Goal: Transaction & Acquisition: Purchase product/service

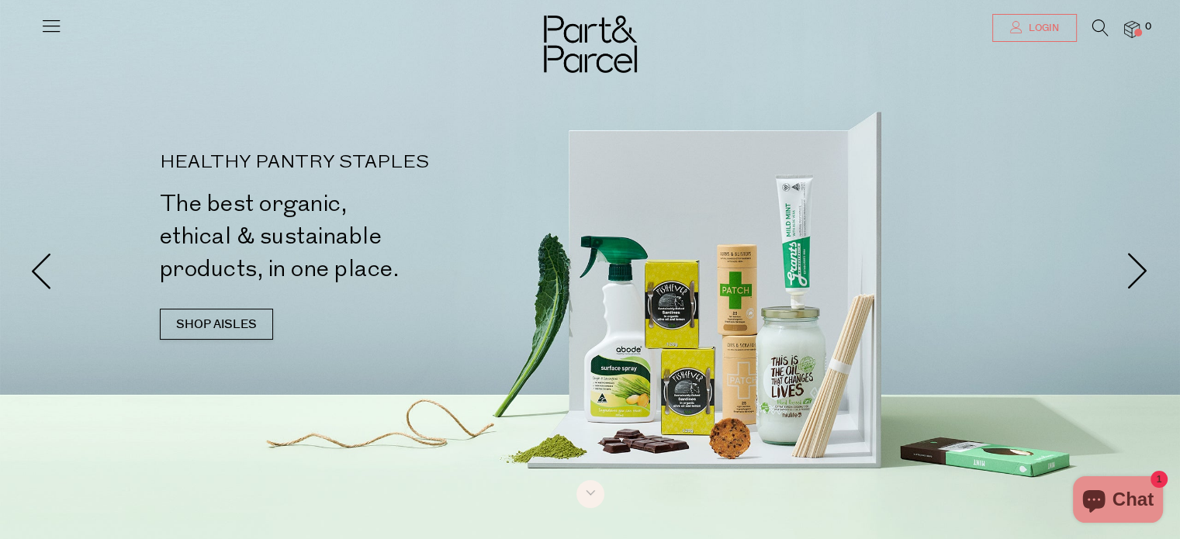
type input "[EMAIL_ADDRESS][DOMAIN_NAME]"
click at [1018, 28] on icon at bounding box center [1016, 27] width 12 height 12
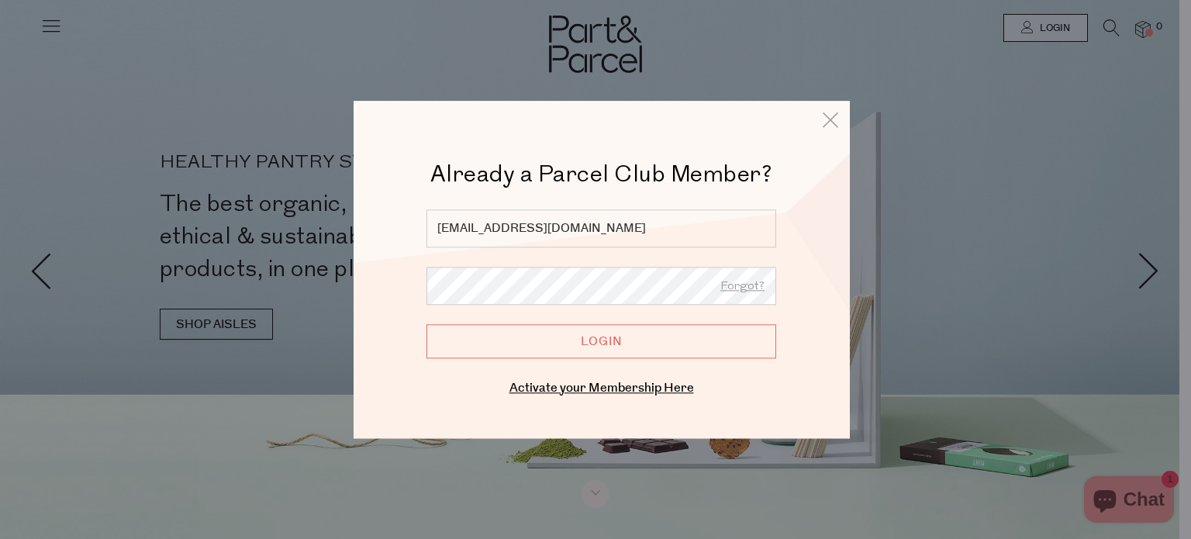
click at [641, 340] on input "Login" at bounding box center [602, 341] width 350 height 34
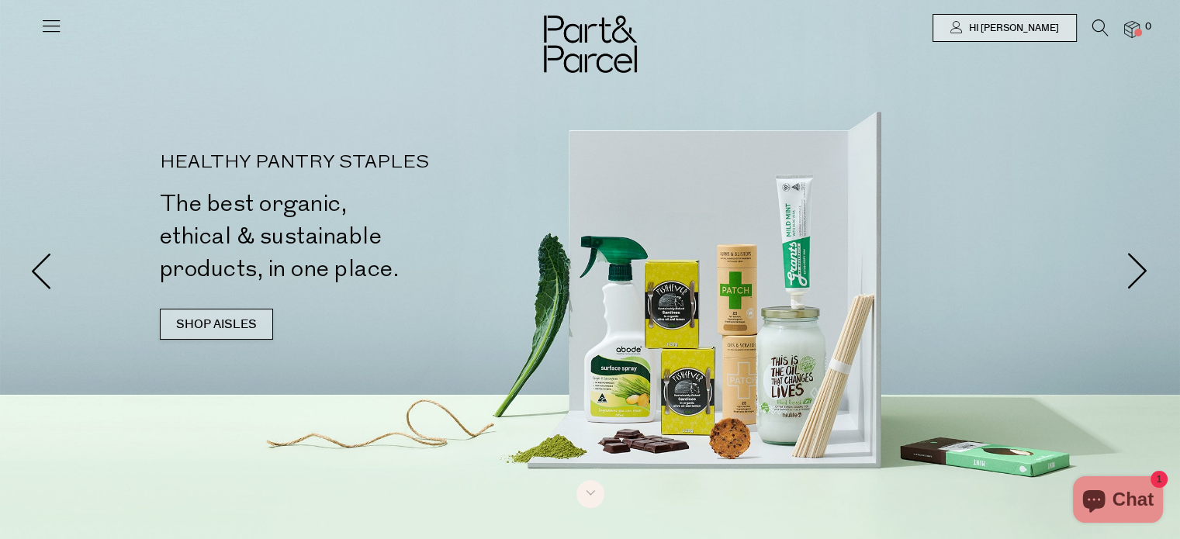
click at [240, 309] on link "SHOP AISLES" at bounding box center [216, 324] width 113 height 31
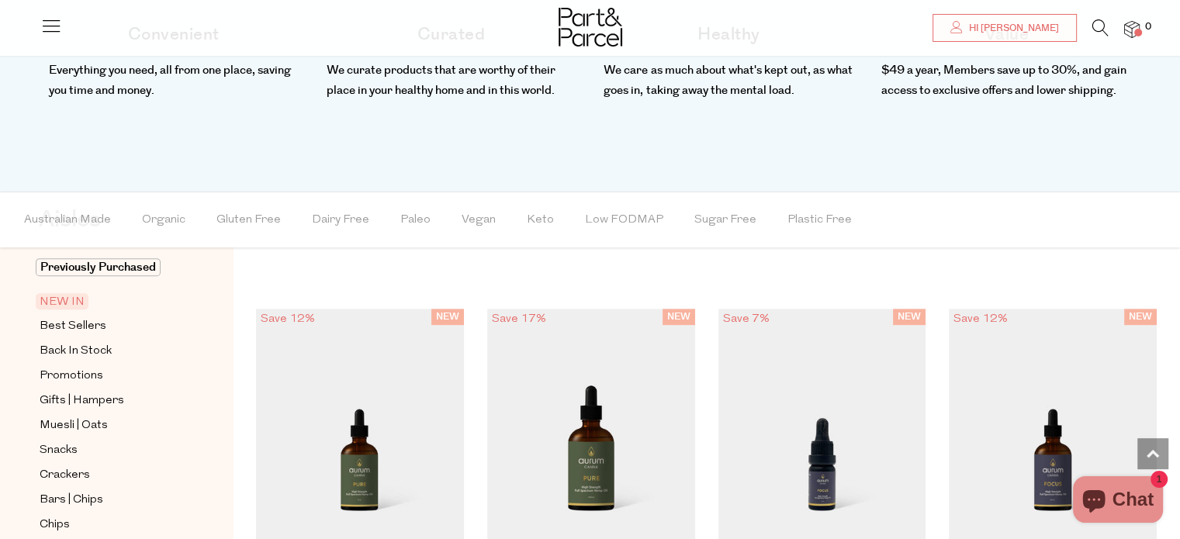
scroll to position [670, 0]
click at [68, 309] on link "NEW IN" at bounding box center [110, 301] width 141 height 19
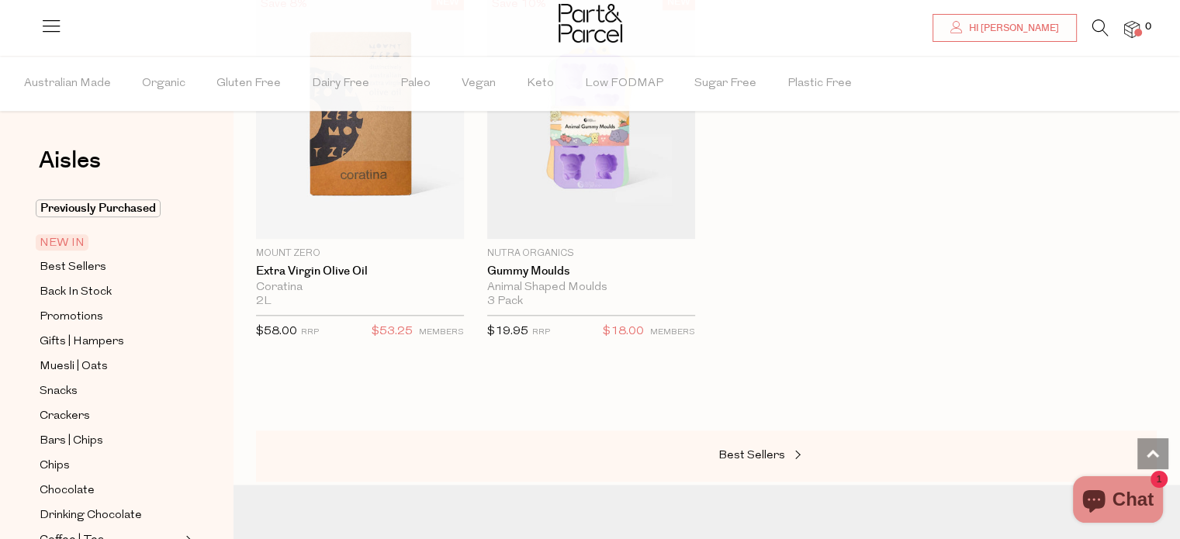
scroll to position [1861, 0]
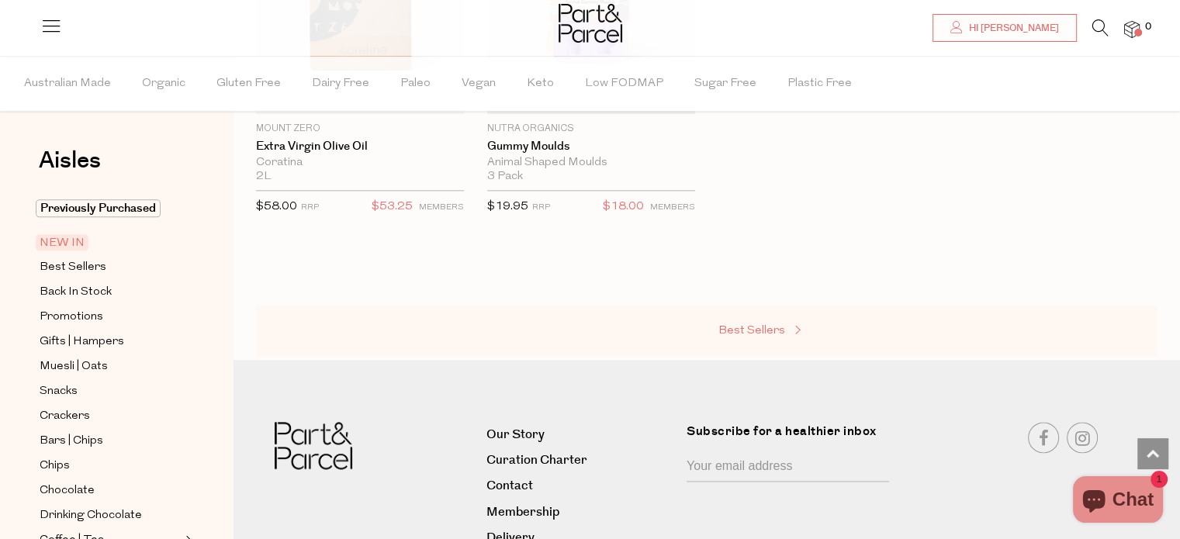
click at [776, 325] on span "Best Sellers" at bounding box center [751, 331] width 67 height 12
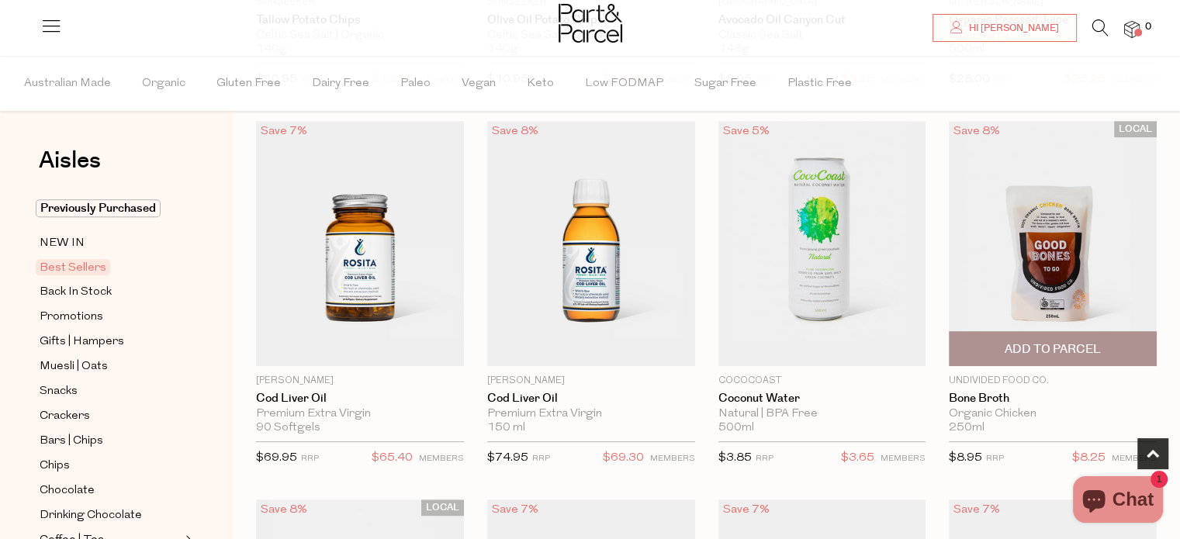
scroll to position [931, 0]
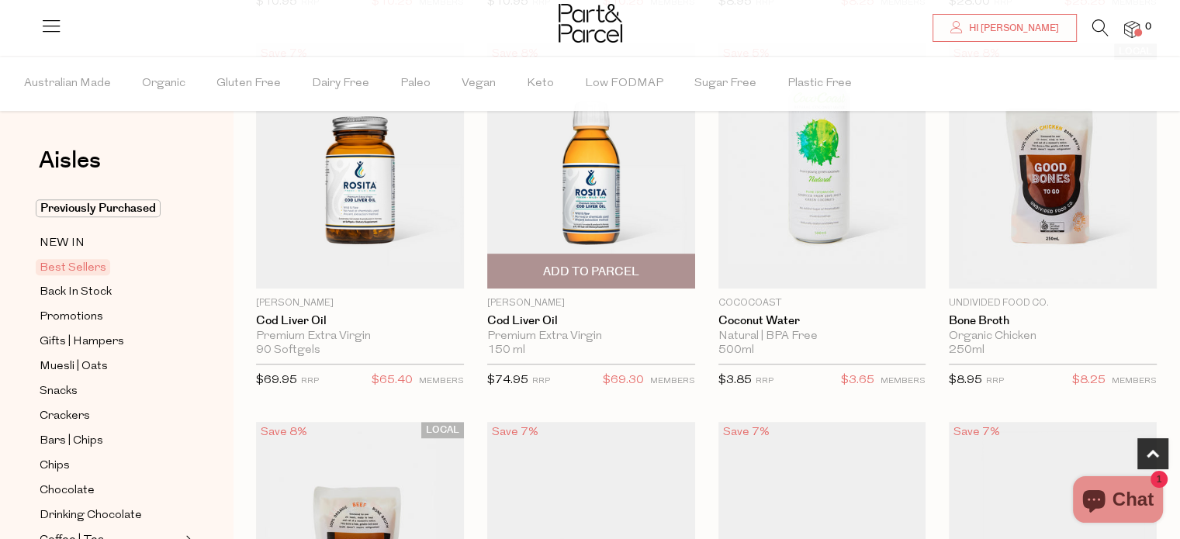
click at [618, 273] on span "Add To Parcel" at bounding box center [591, 272] width 96 height 16
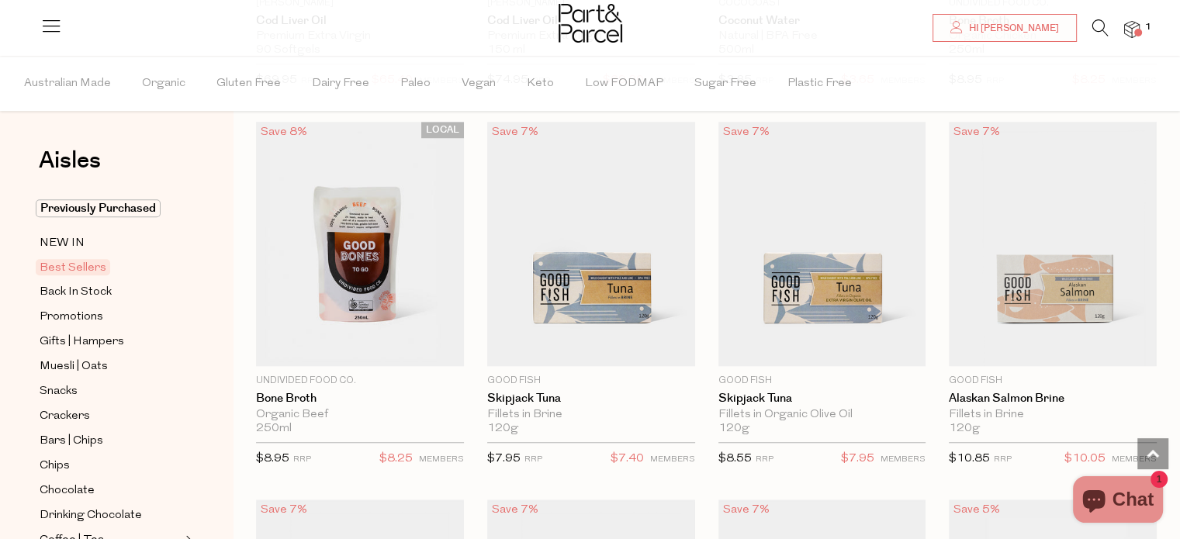
scroll to position [1241, 0]
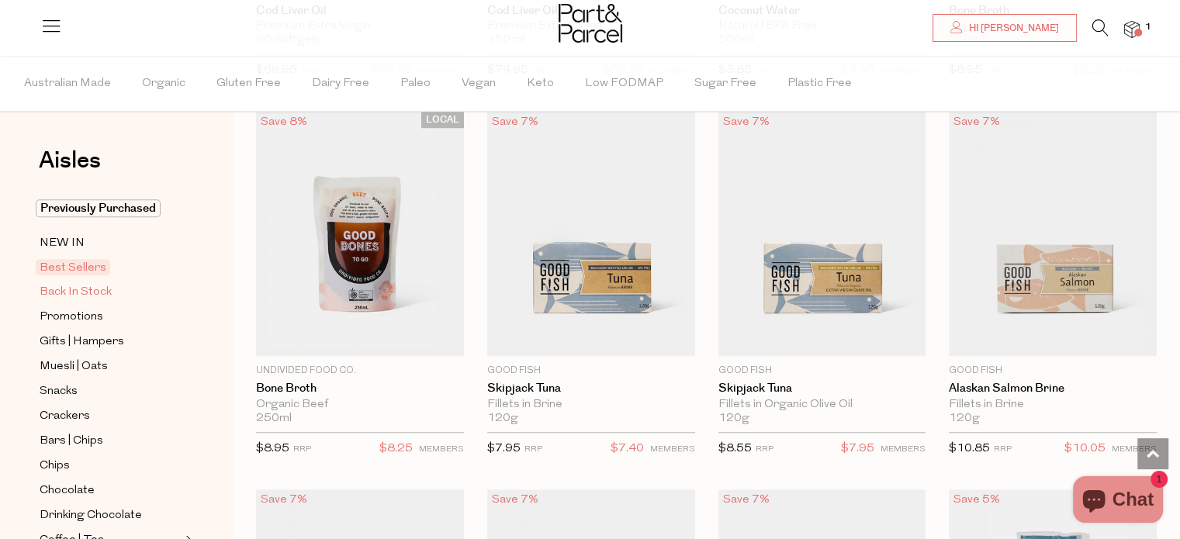
click at [89, 292] on span "Back In Stock" at bounding box center [76, 292] width 72 height 19
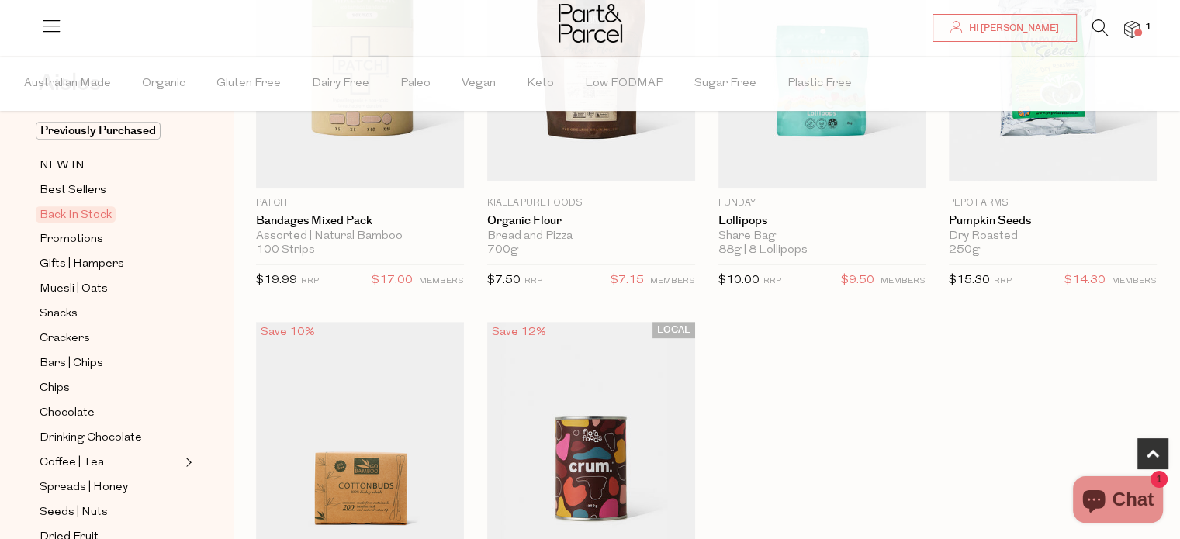
scroll to position [698, 0]
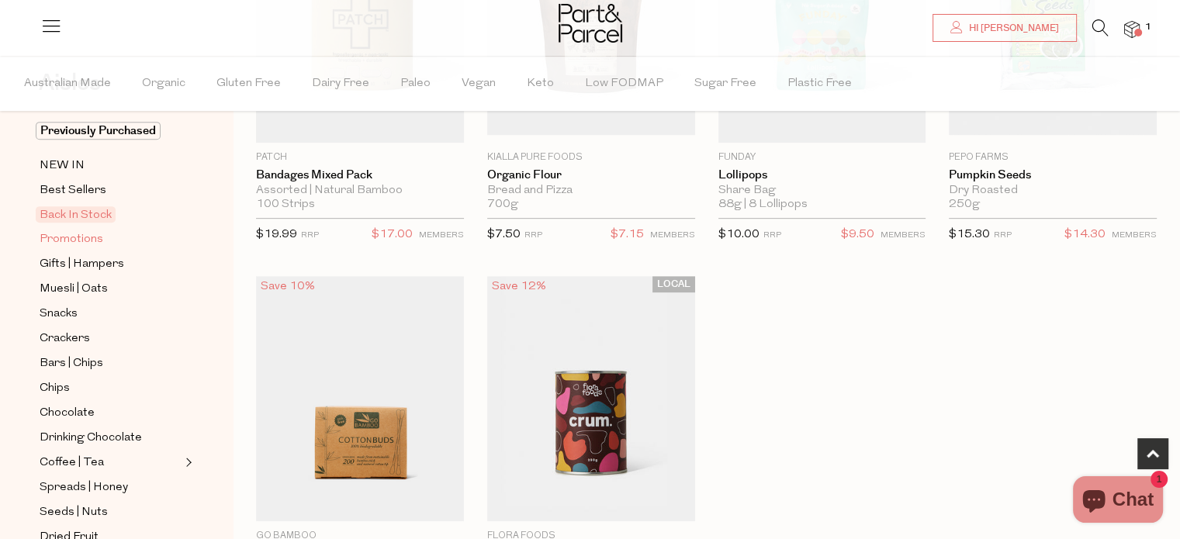
click at [57, 231] on span "Promotions" at bounding box center [72, 239] width 64 height 19
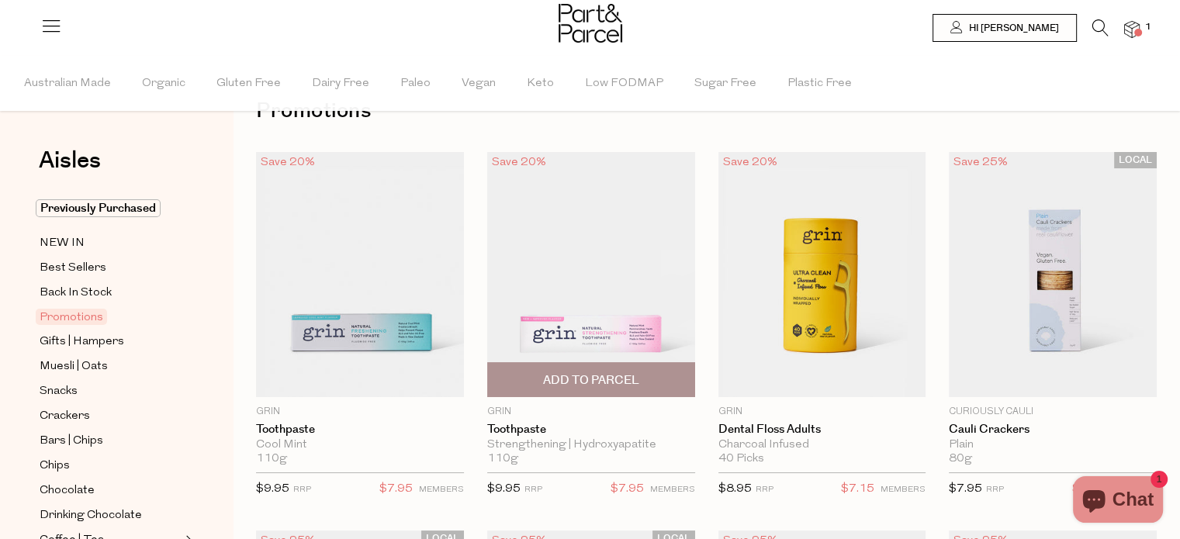
scroll to position [78, 0]
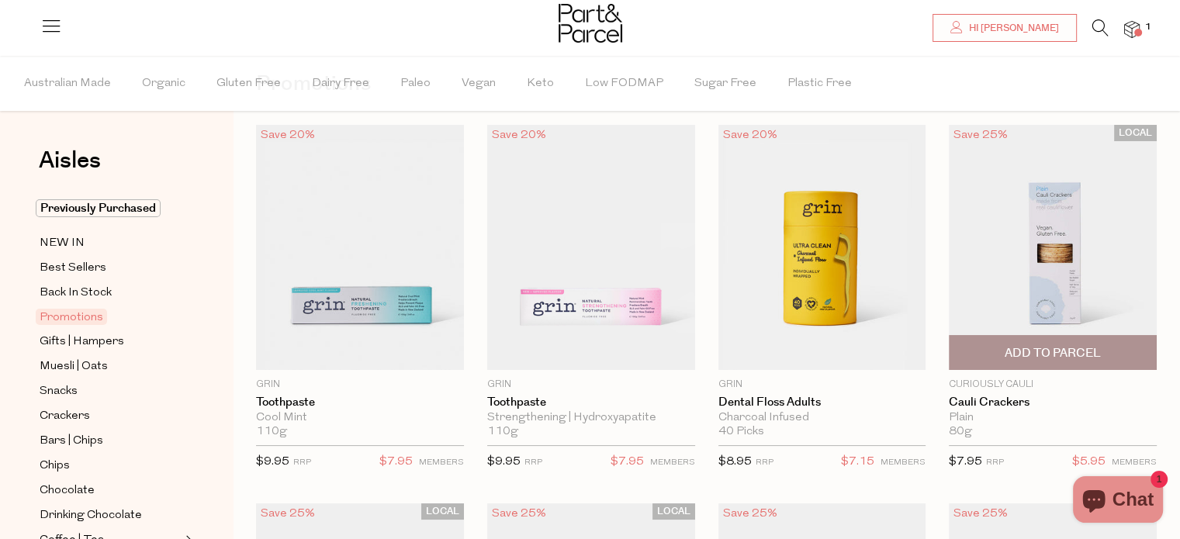
click at [1042, 239] on img at bounding box center [1053, 247] width 208 height 245
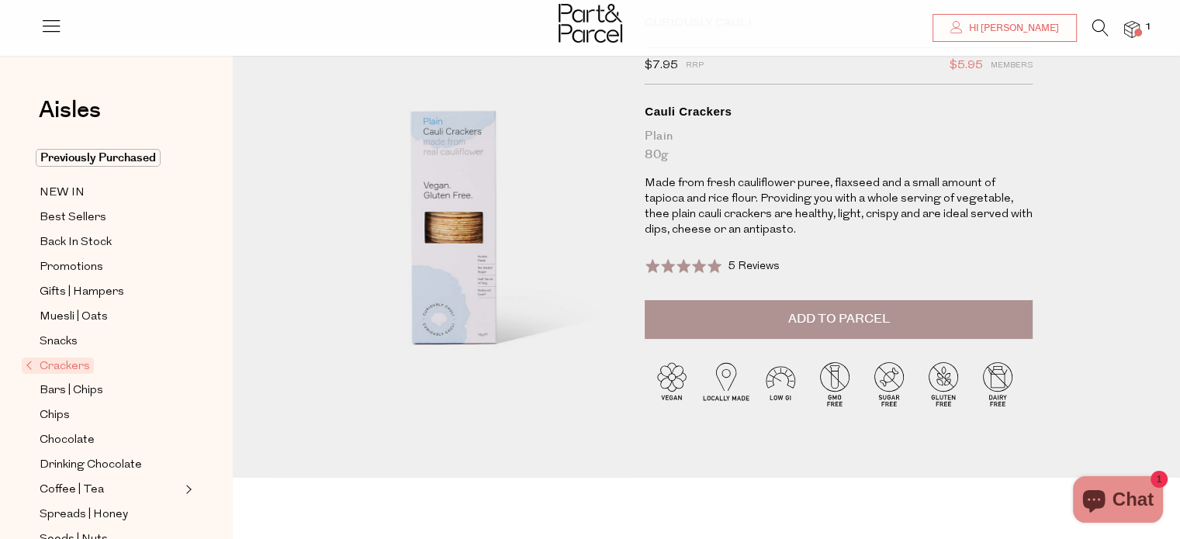
scroll to position [78, 0]
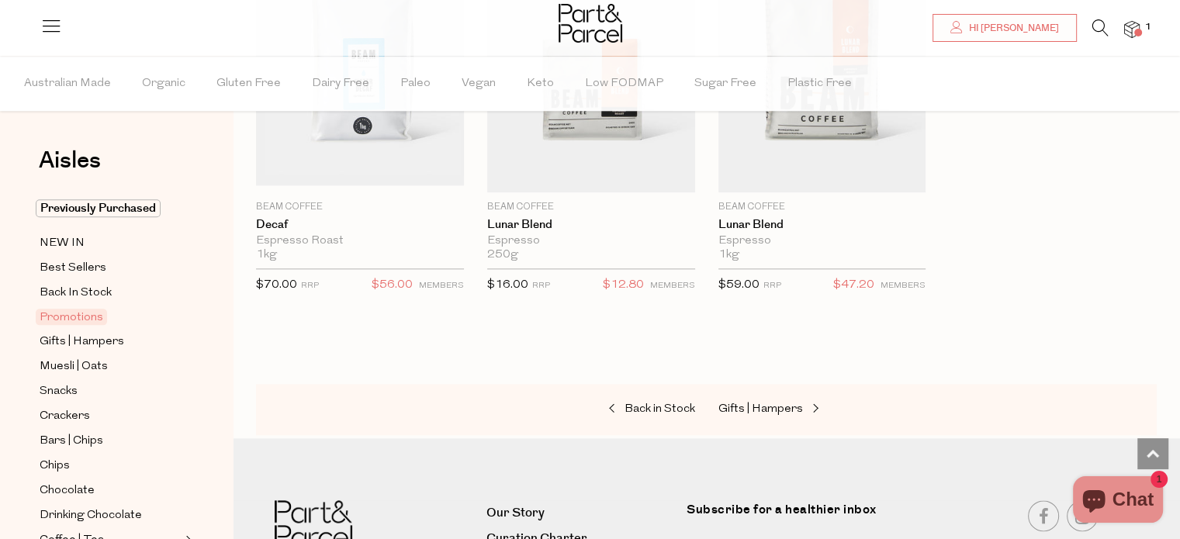
scroll to position [1784, 0]
click at [798, 406] on span "Gifts | Hampers" at bounding box center [760, 409] width 85 height 12
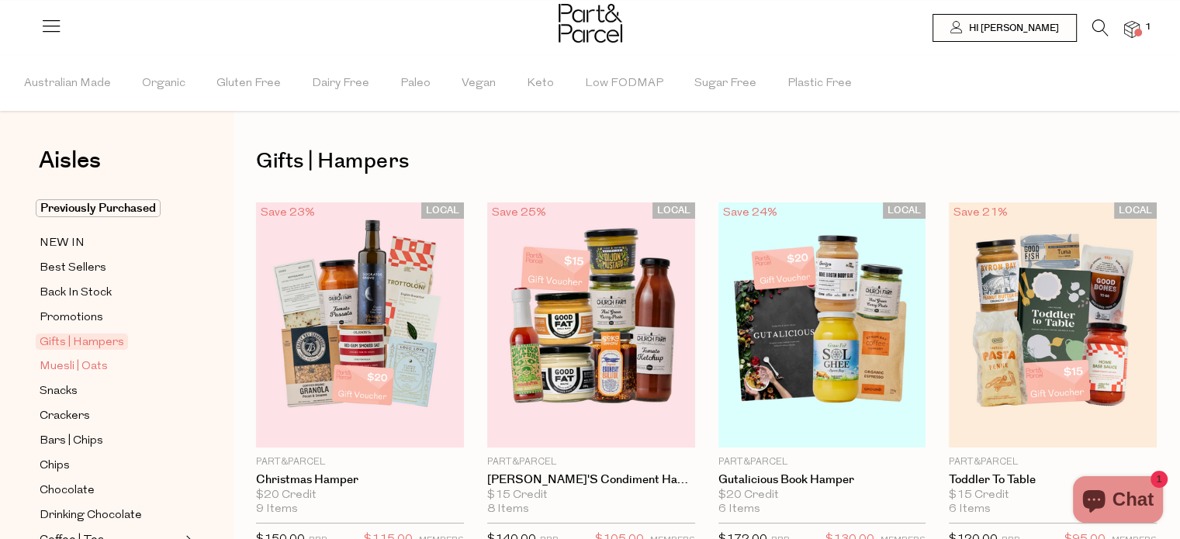
click at [88, 365] on span "Muesli | Oats" at bounding box center [74, 367] width 68 height 19
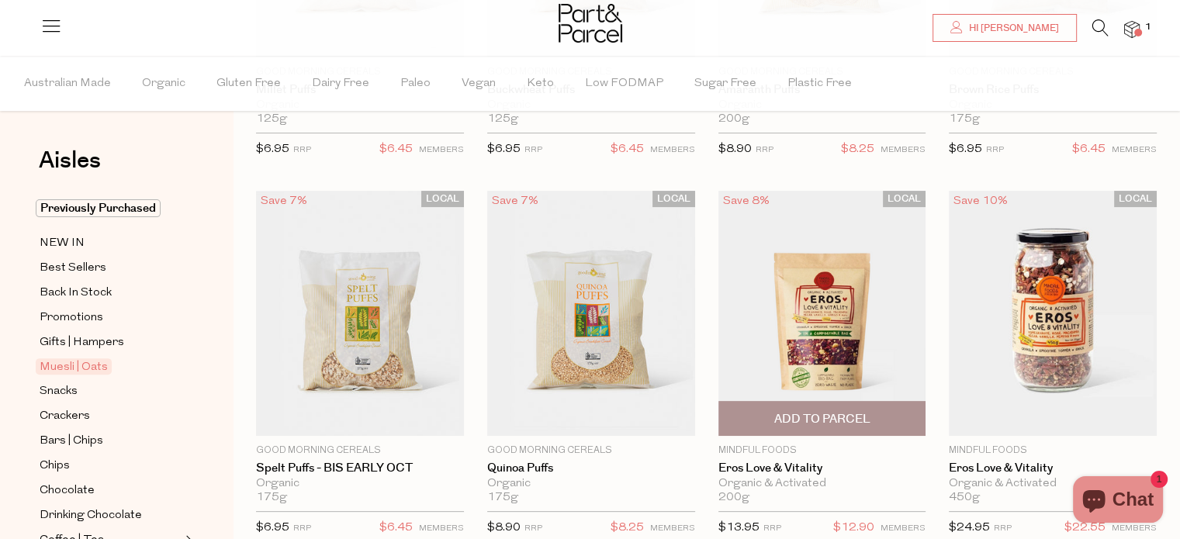
scroll to position [155, 0]
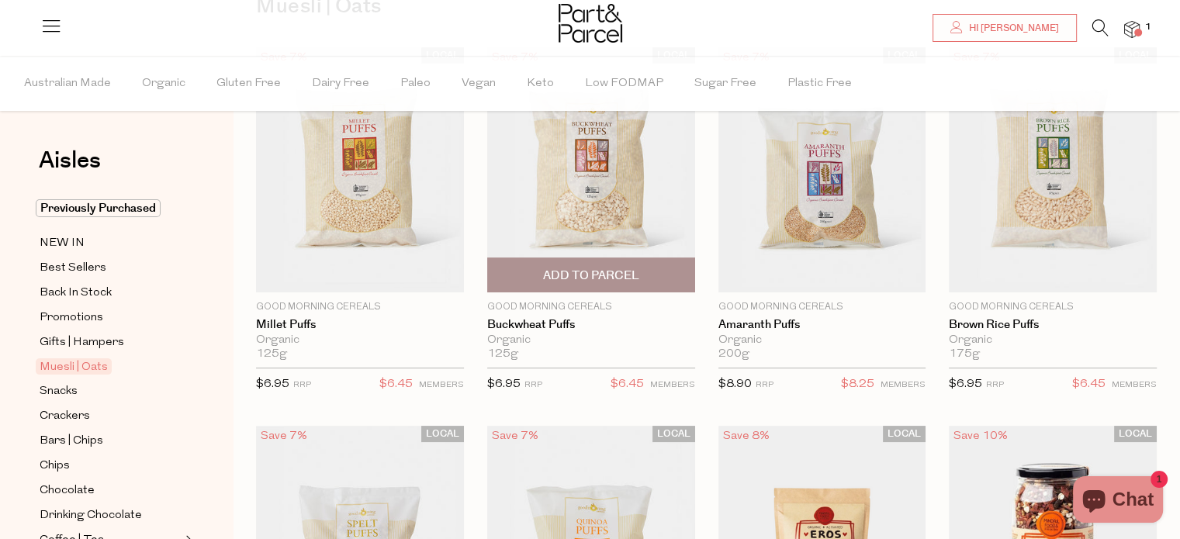
click at [618, 219] on img at bounding box center [591, 169] width 208 height 245
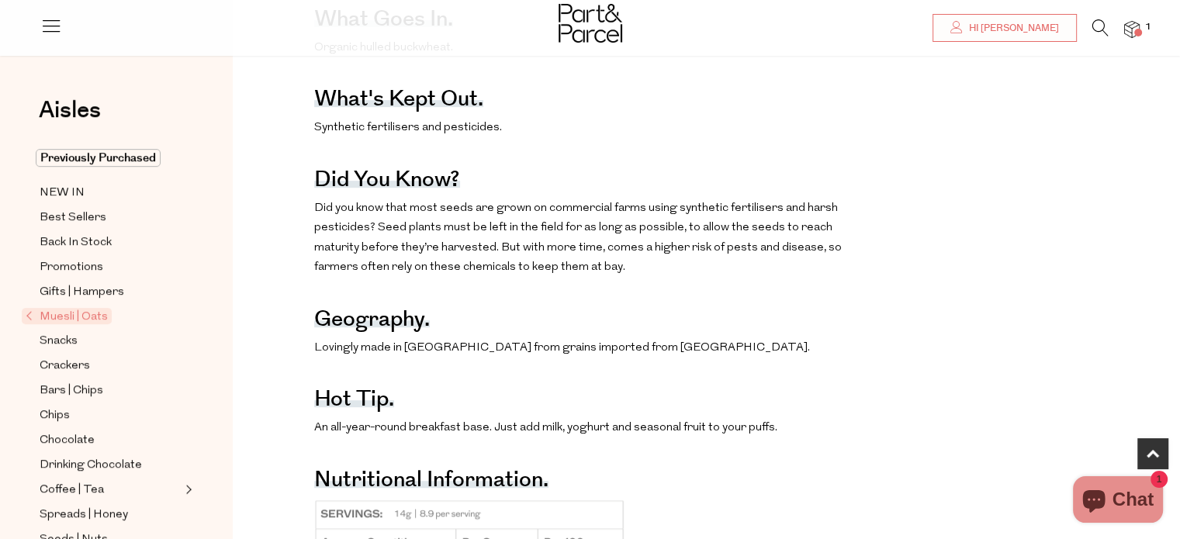
scroll to position [776, 0]
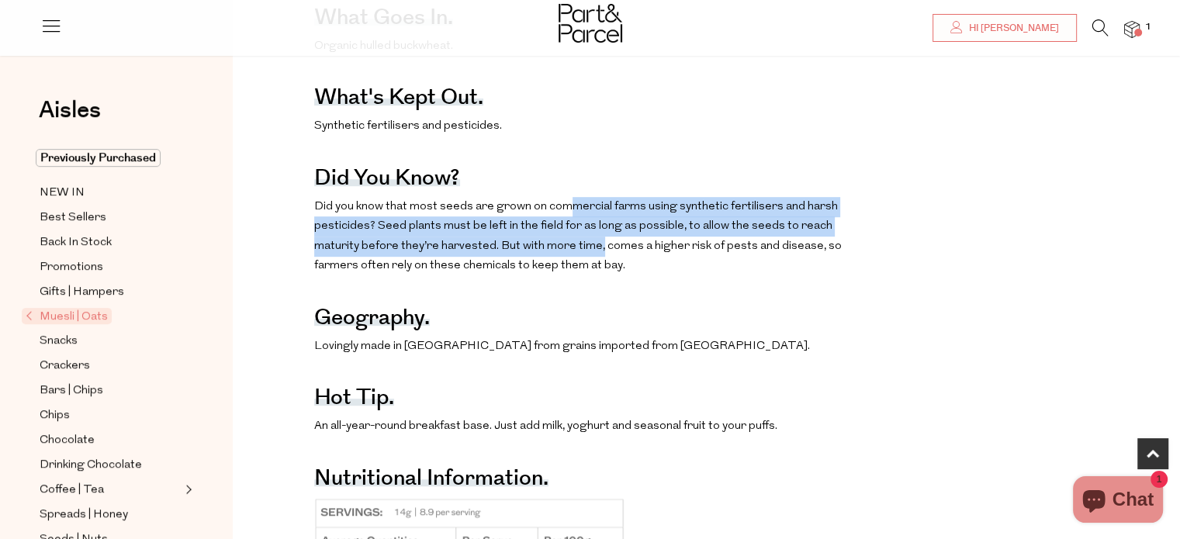
drag, startPoint x: 565, startPoint y: 226, endPoint x: 596, endPoint y: 268, distance: 52.1
click at [596, 268] on p "Did you know that most seeds are grown on commercial farms using synthetic fert…" at bounding box center [584, 236] width 541 height 79
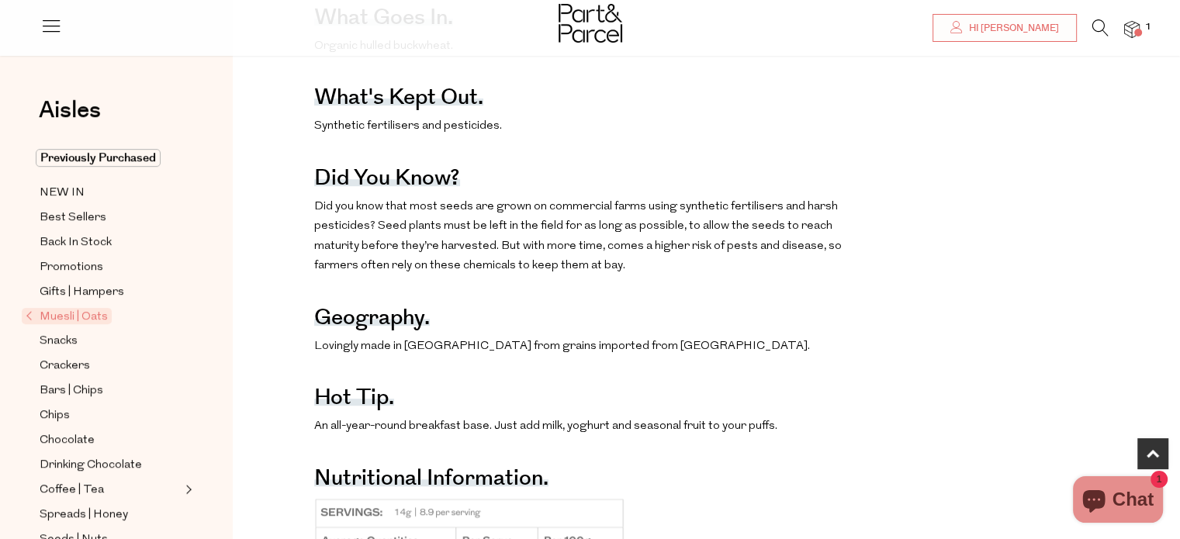
click at [600, 268] on p "Did you know that most seeds are grown on commercial farms using synthetic fert…" at bounding box center [584, 236] width 541 height 79
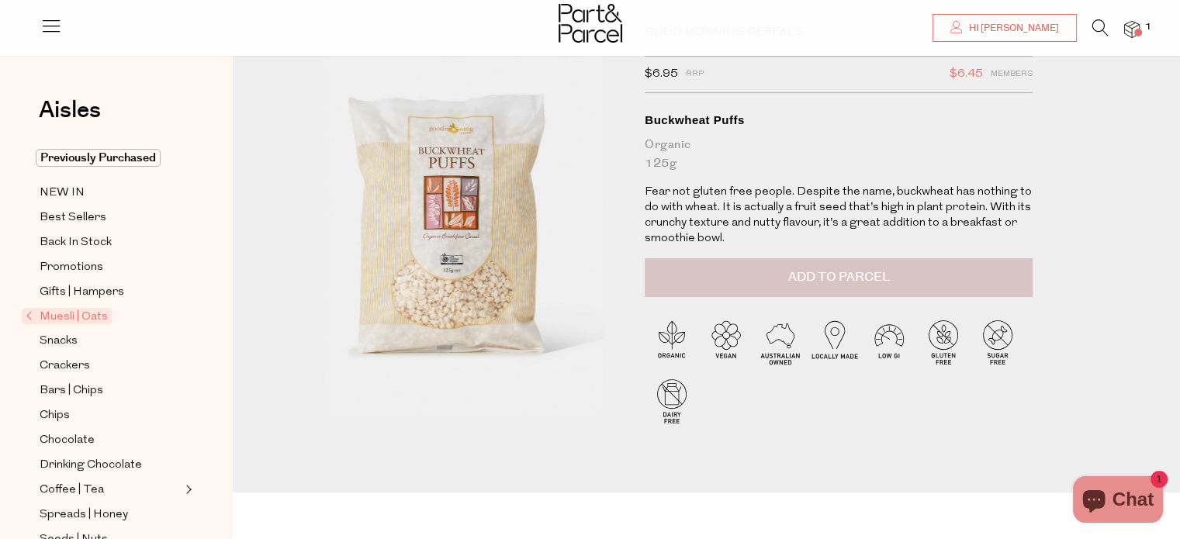
scroll to position [26, 0]
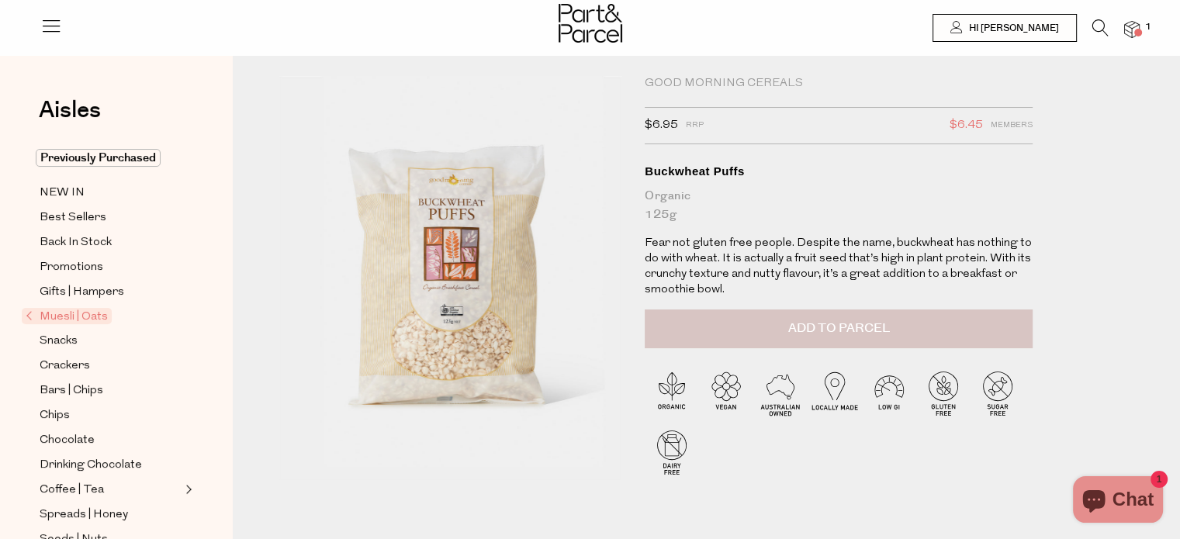
click at [940, 276] on p "Fear not gluten free people. Despite the name, buckwheat has nothing to do with…" at bounding box center [839, 267] width 388 height 62
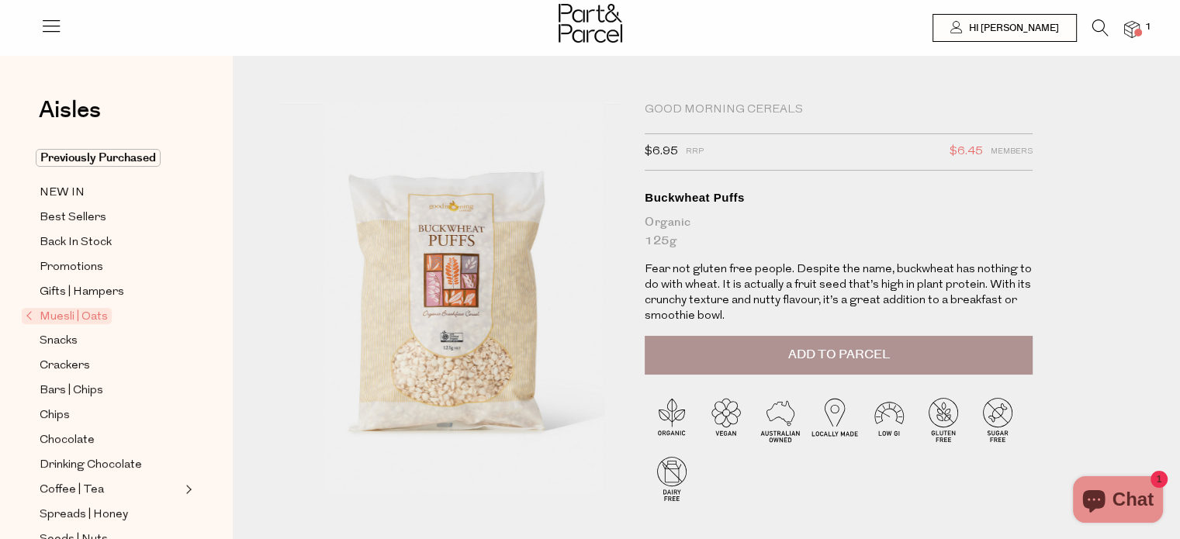
click at [917, 358] on button "Add to Parcel" at bounding box center [839, 355] width 388 height 39
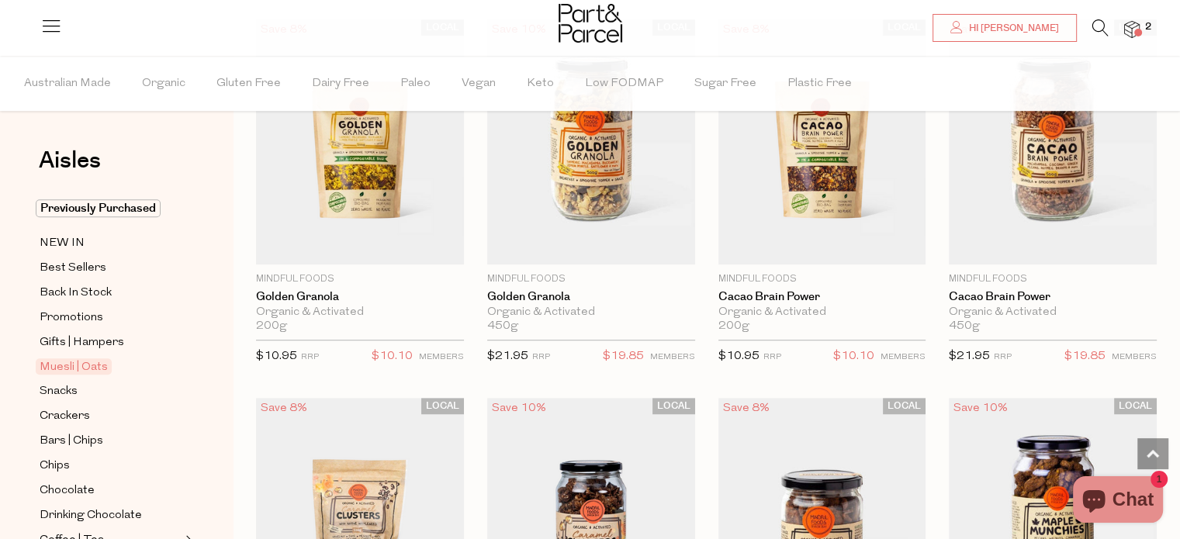
scroll to position [931, 0]
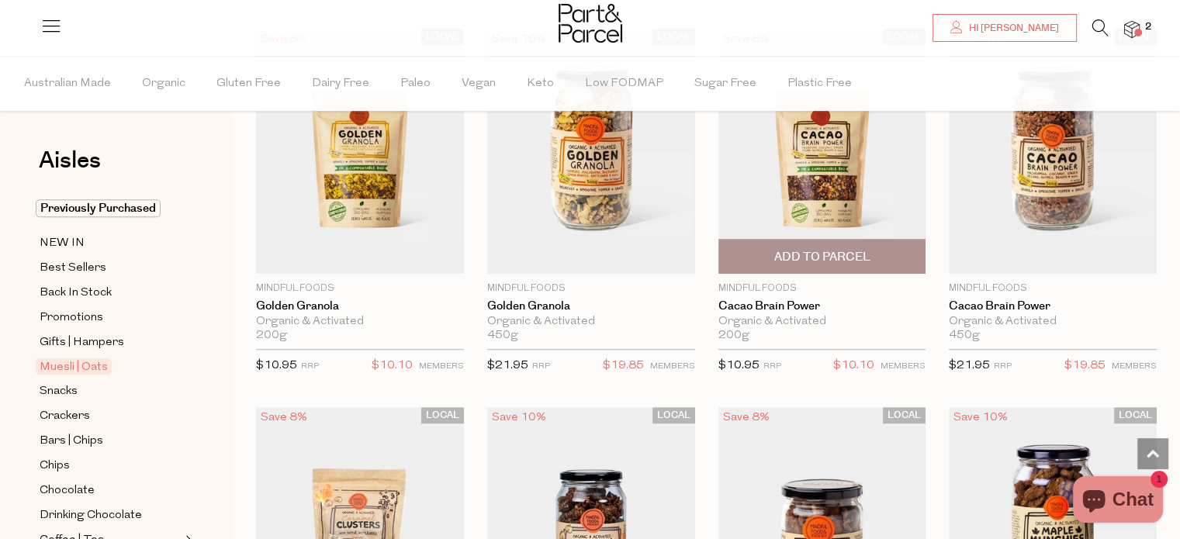
click at [852, 244] on span "Add To Parcel" at bounding box center [822, 256] width 199 height 33
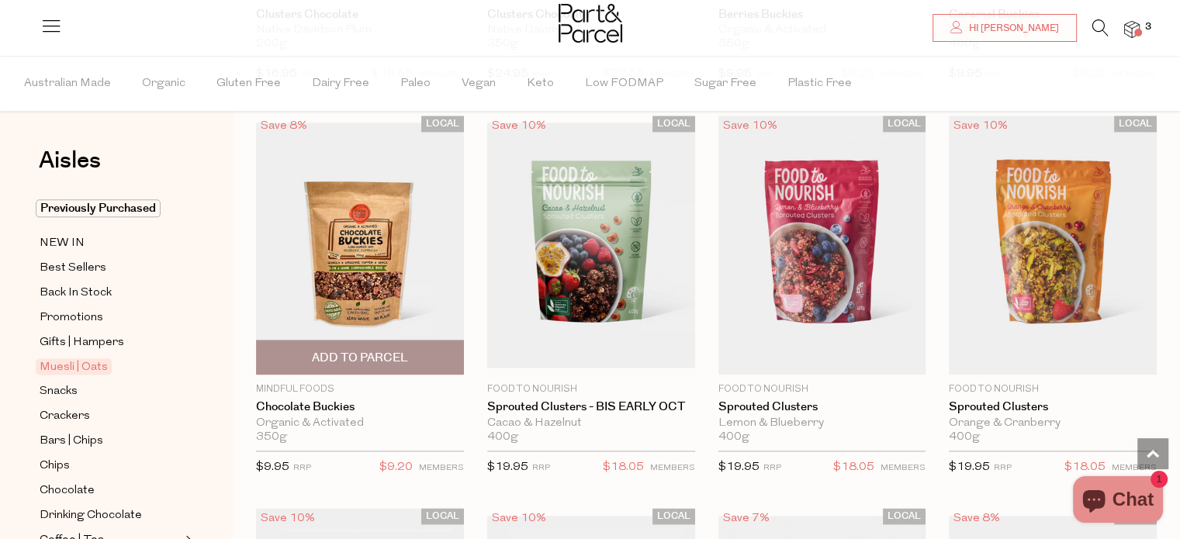
scroll to position [2017, 0]
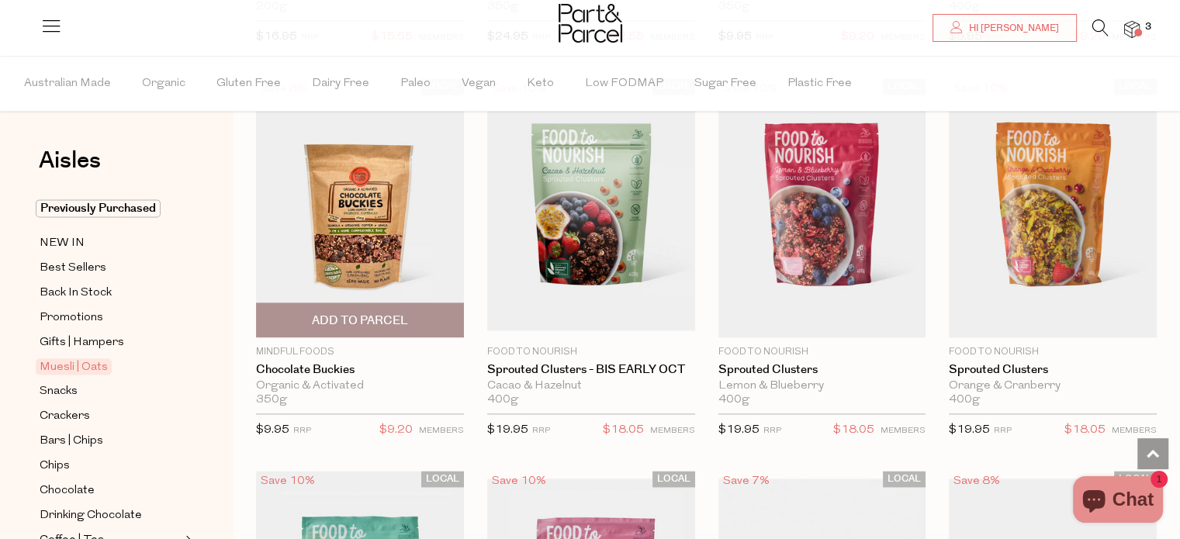
click at [423, 250] on img at bounding box center [360, 207] width 208 height 245
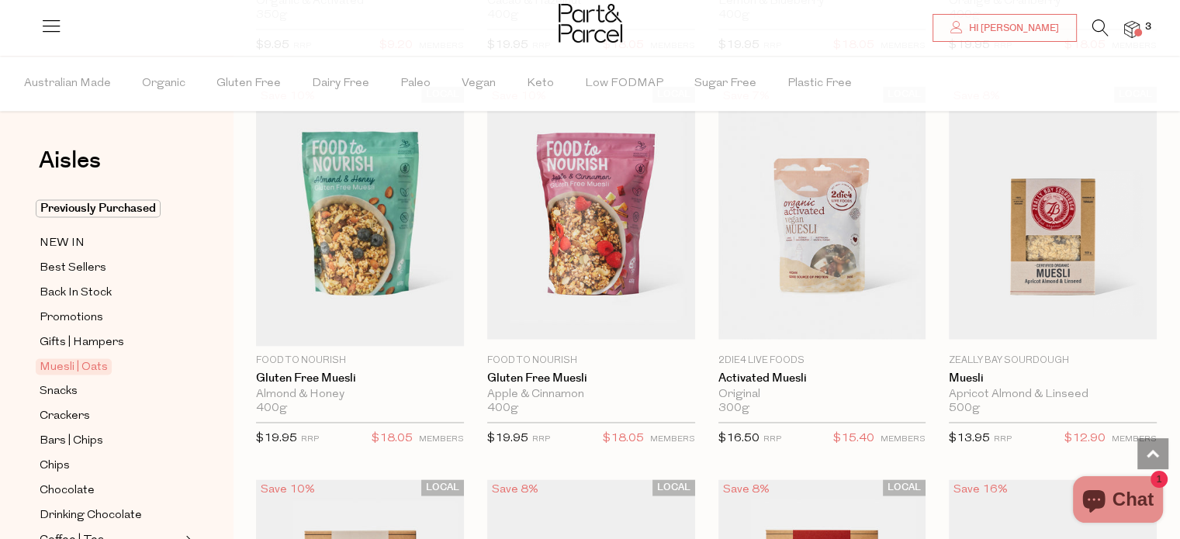
scroll to position [2404, 0]
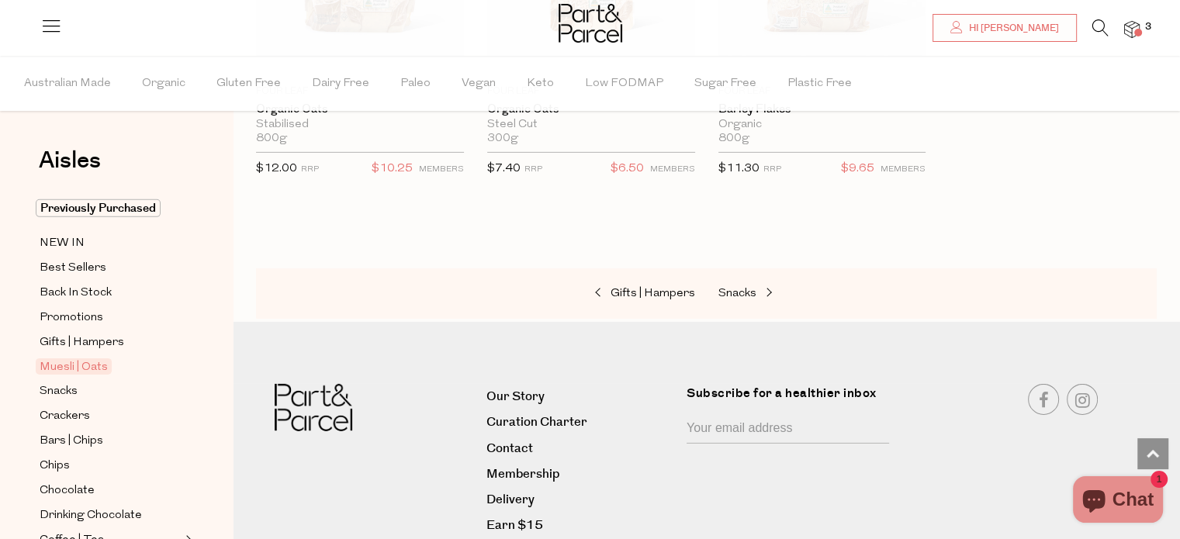
scroll to position [4964, 0]
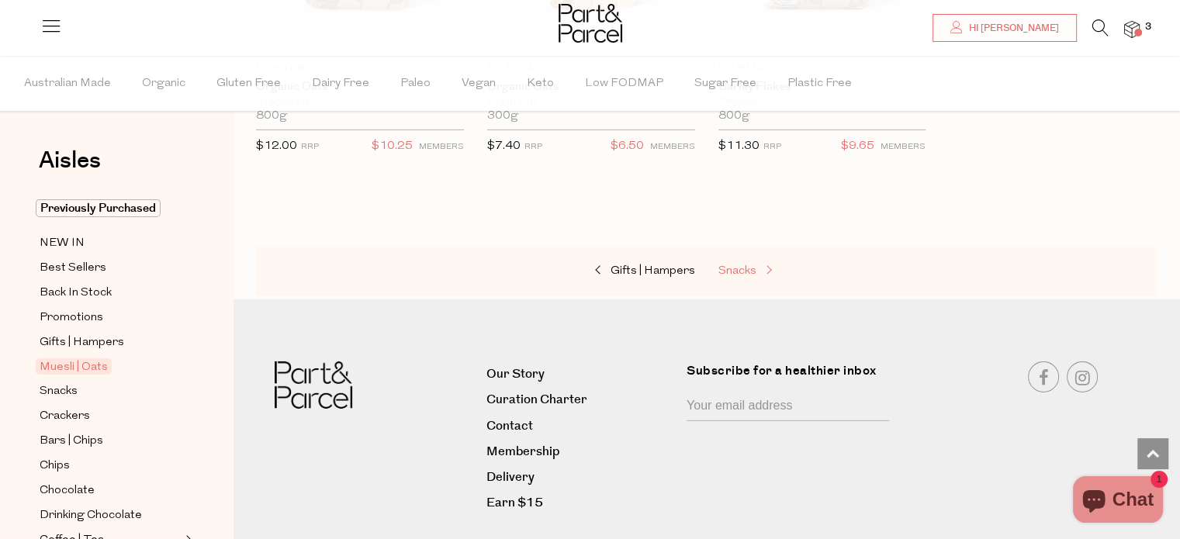
click at [734, 265] on span "Snacks" at bounding box center [737, 271] width 38 height 12
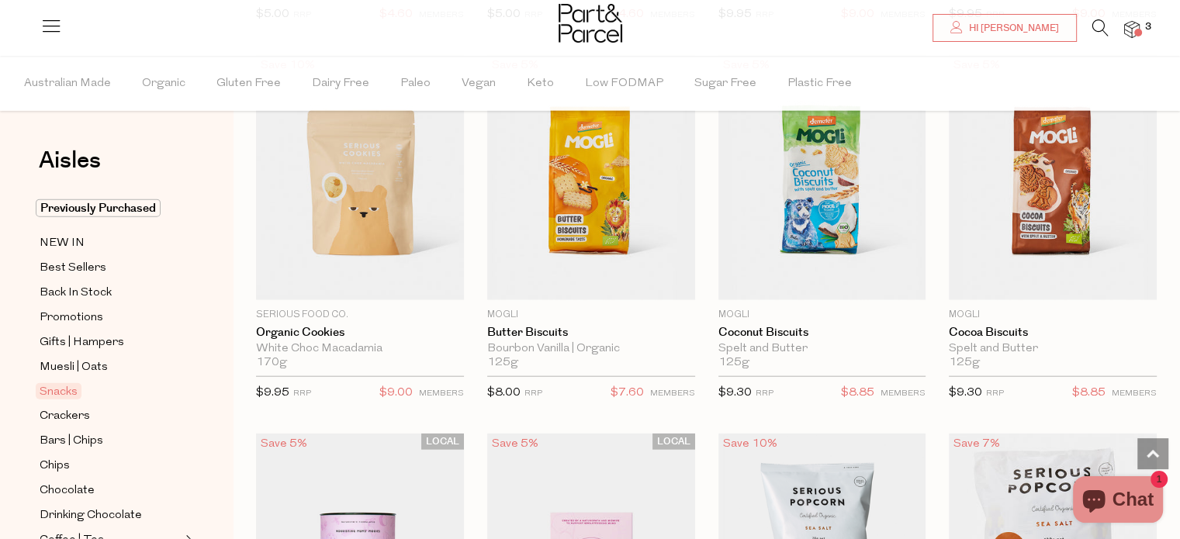
scroll to position [3800, 0]
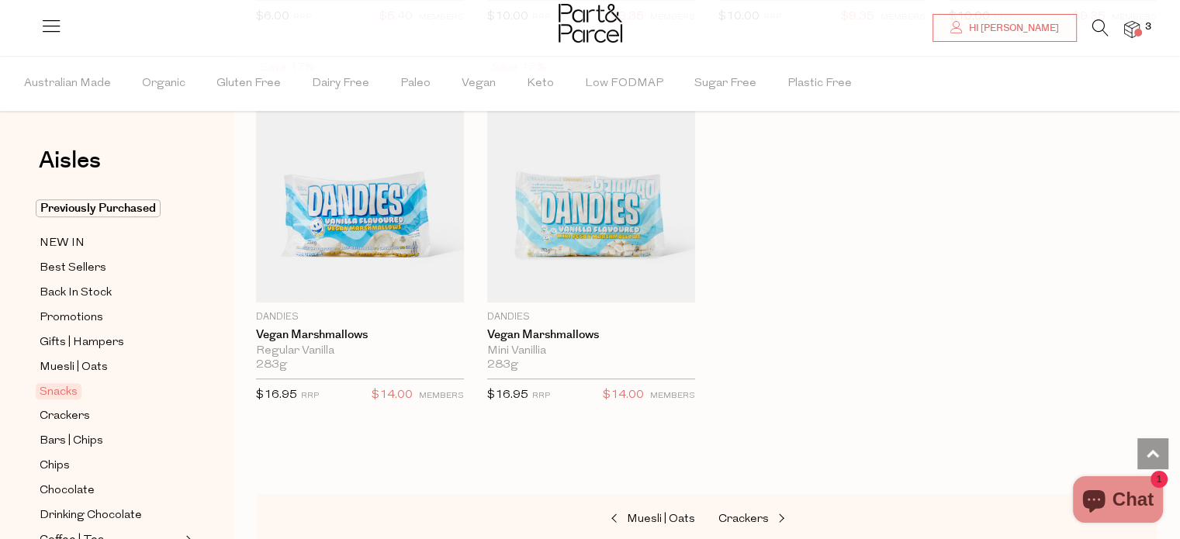
scroll to position [6748, 0]
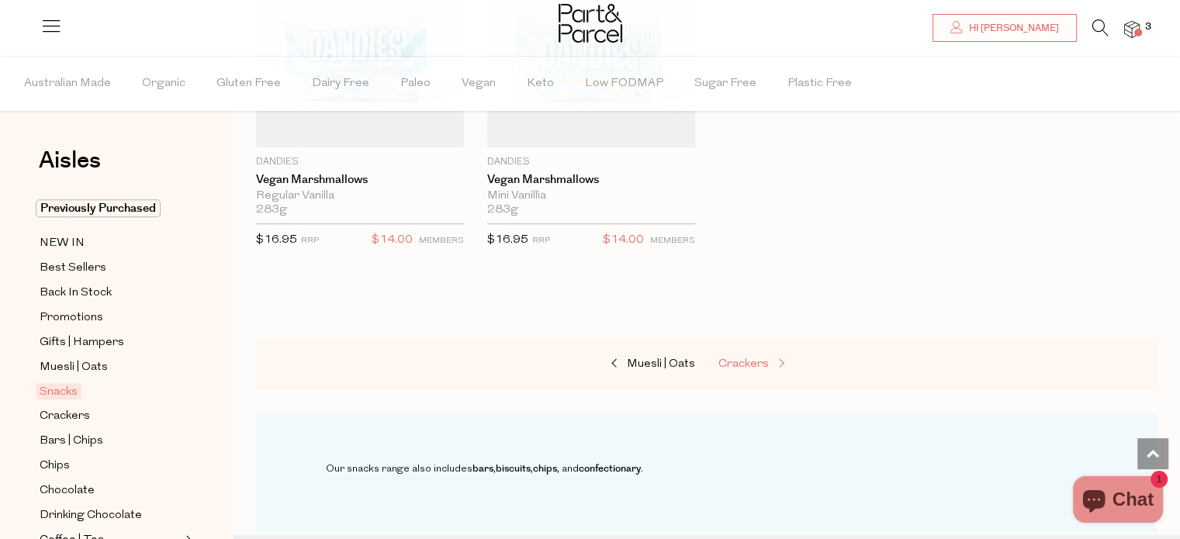
click at [754, 358] on span "Crackers" at bounding box center [743, 364] width 50 height 12
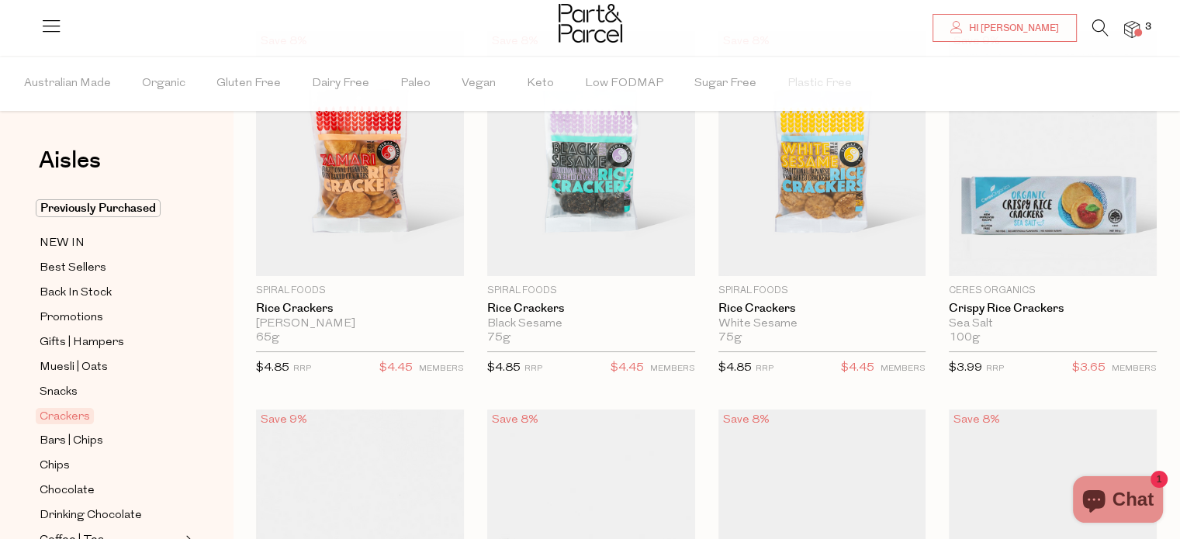
scroll to position [155, 0]
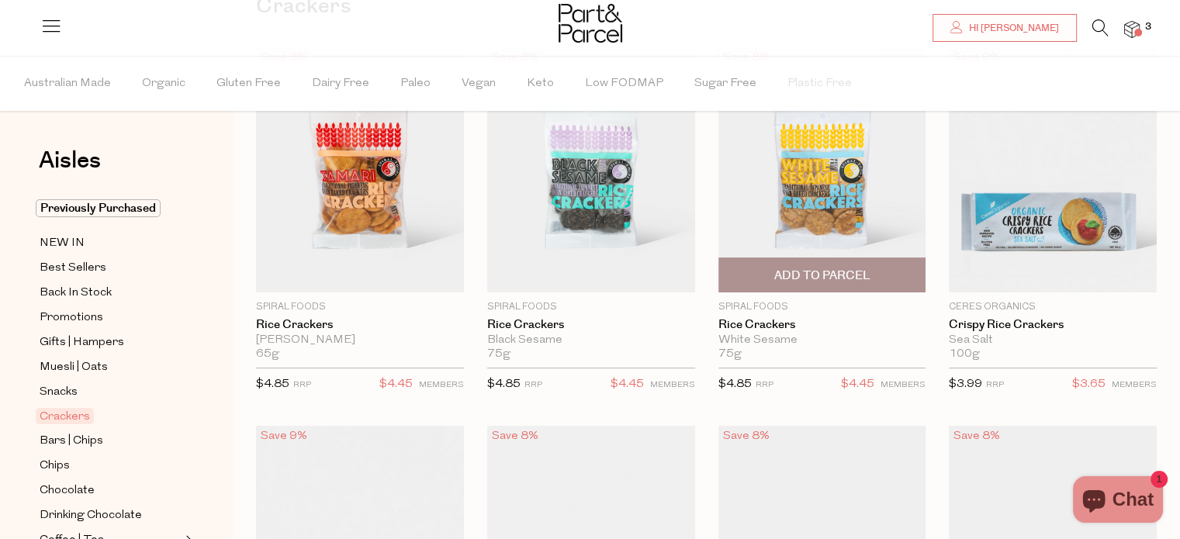
click at [800, 205] on img at bounding box center [822, 169] width 208 height 245
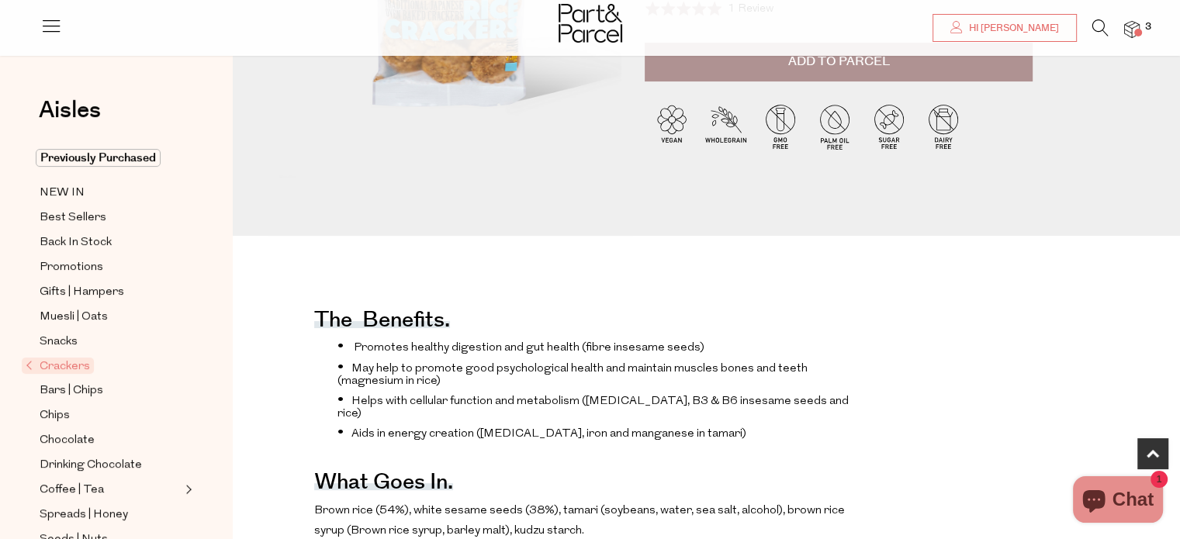
scroll to position [310, 0]
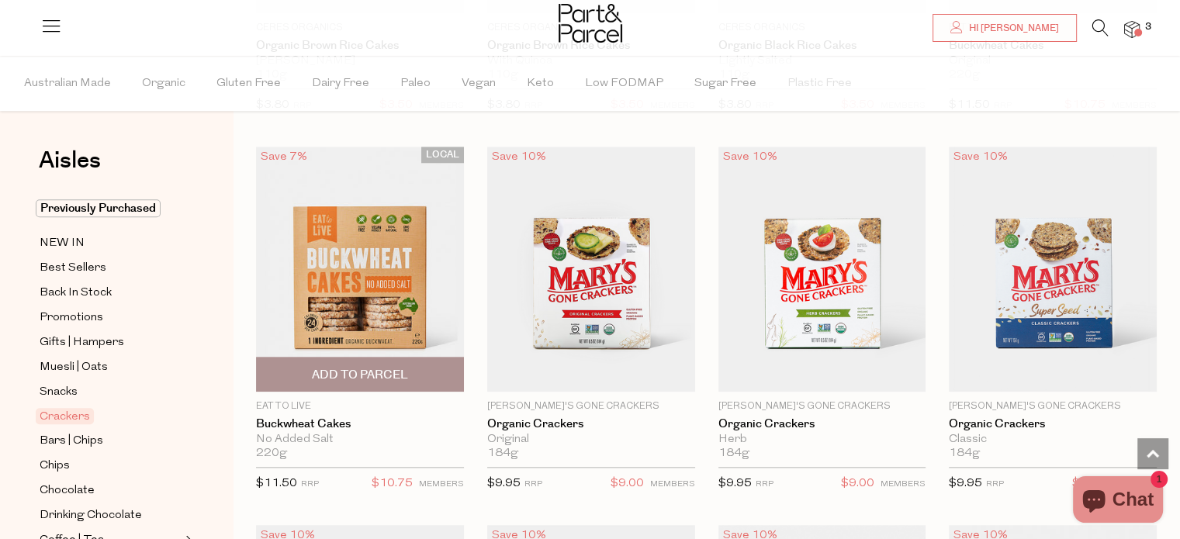
scroll to position [1629, 0]
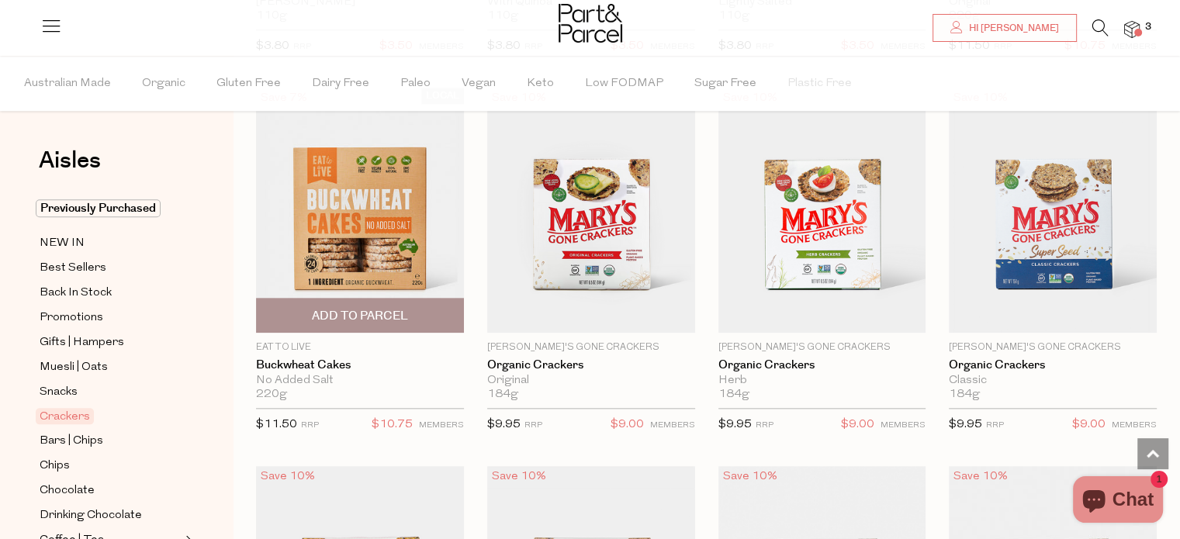
click at [390, 310] on span "Add To Parcel" at bounding box center [360, 316] width 96 height 16
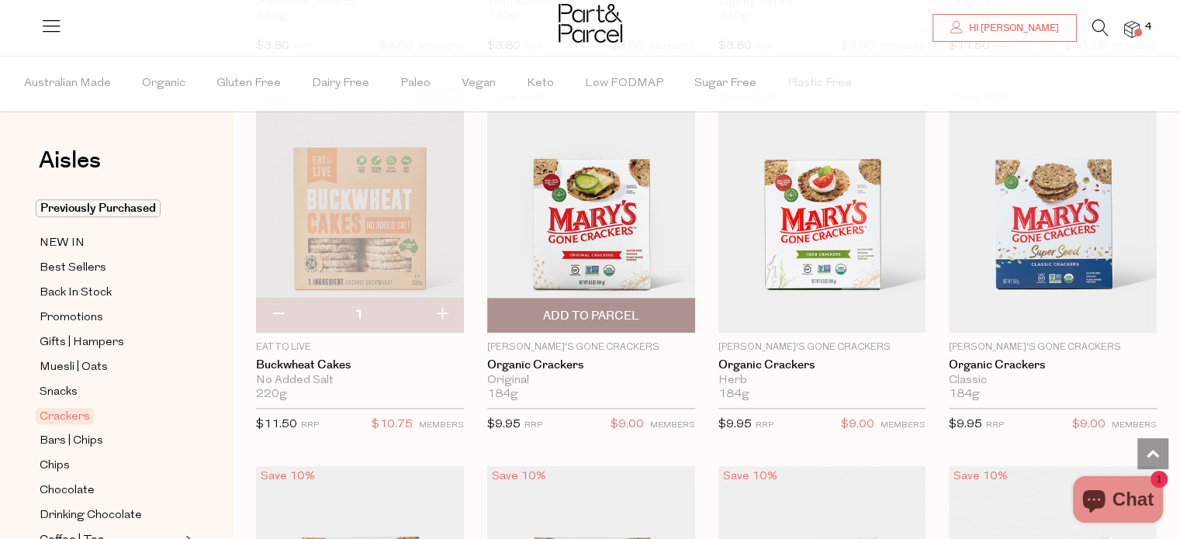
click at [607, 299] on span "Add To Parcel" at bounding box center [591, 315] width 199 height 33
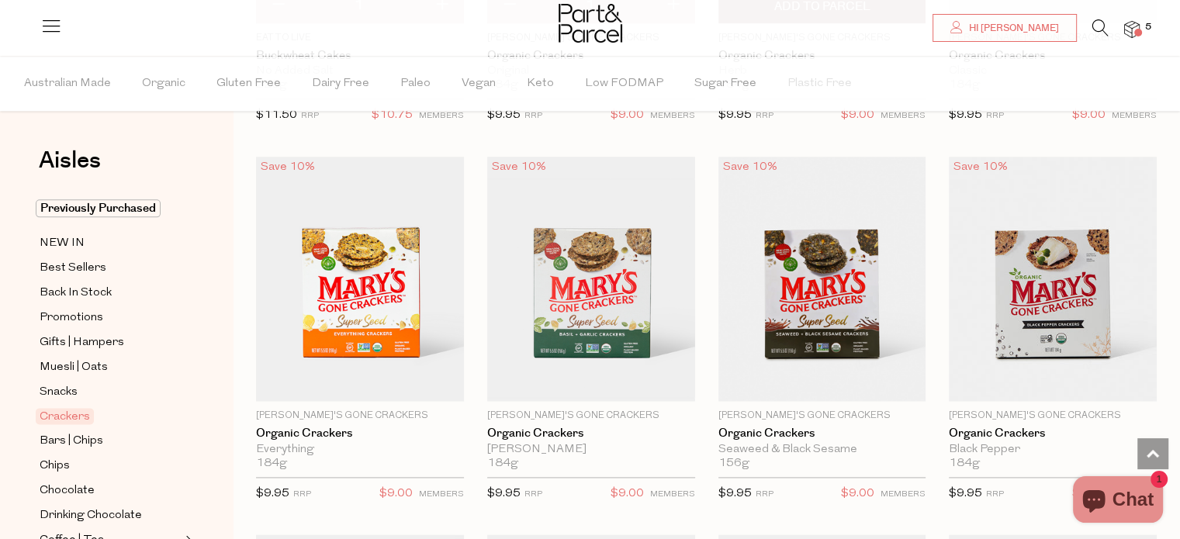
scroll to position [1939, 0]
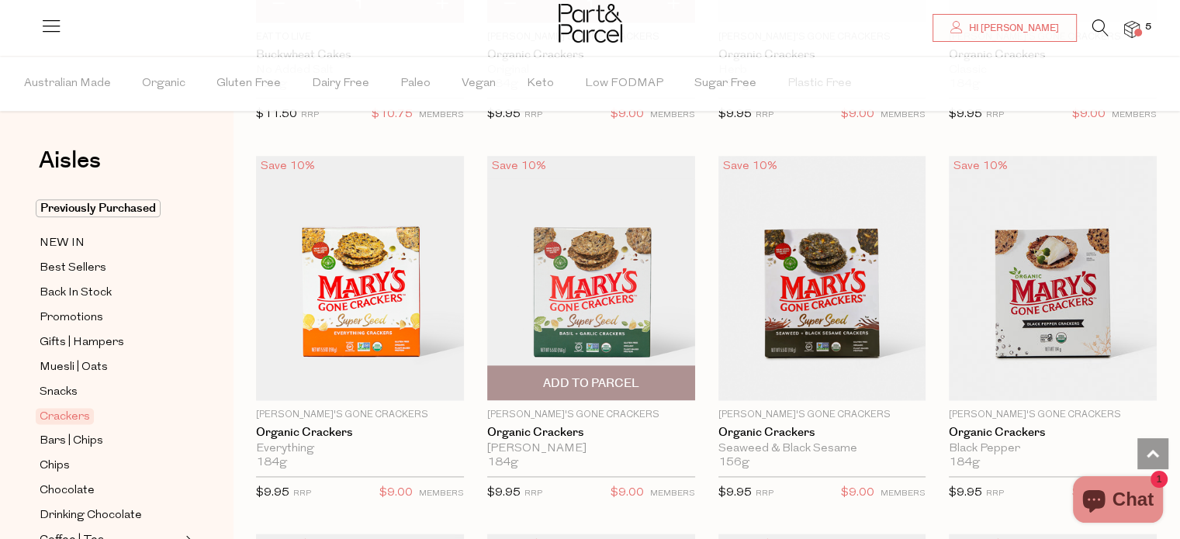
click at [537, 388] on span "Add To Parcel" at bounding box center [591, 382] width 199 height 33
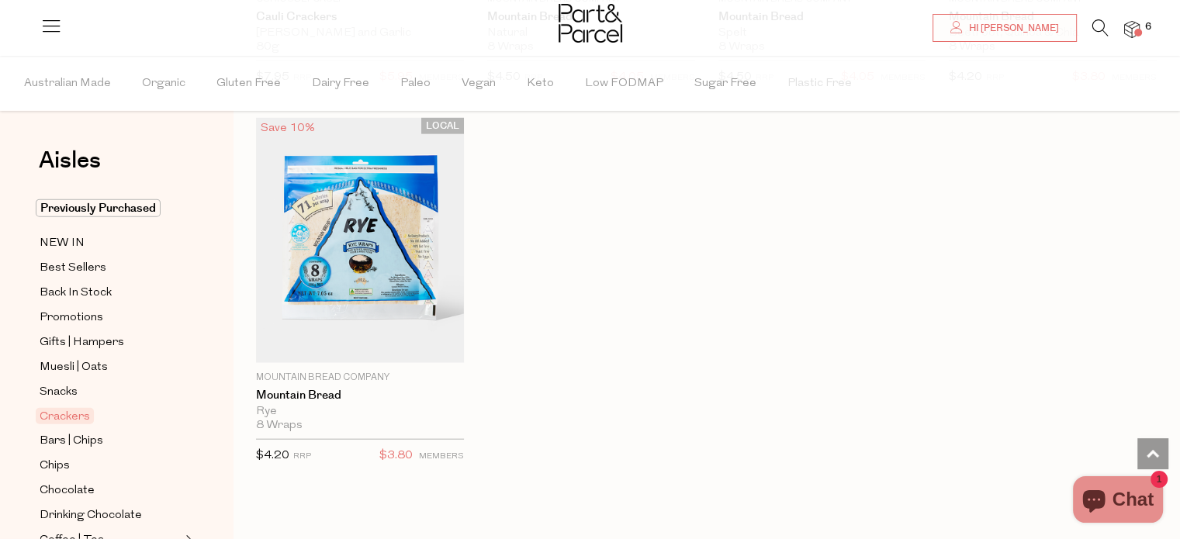
scroll to position [3800, 0]
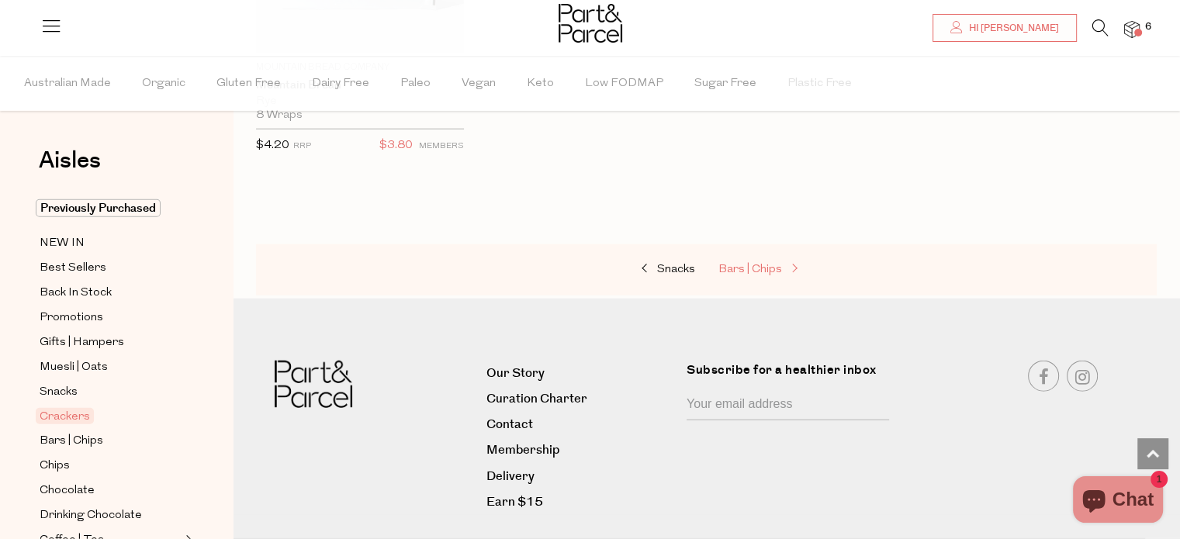
click at [773, 269] on link "Bars | Chips" at bounding box center [795, 270] width 155 height 20
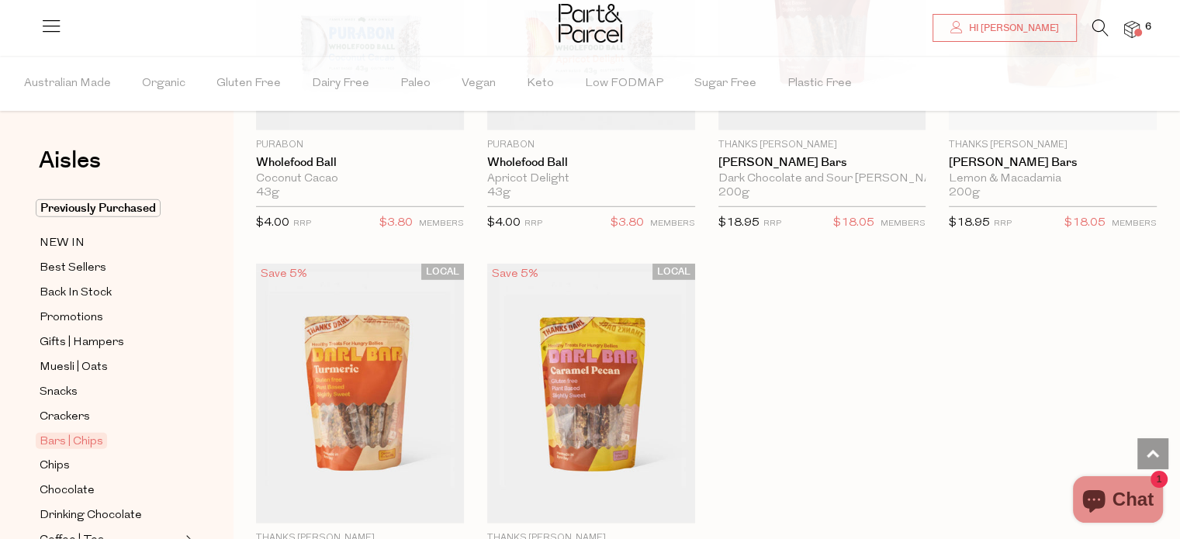
scroll to position [4498, 0]
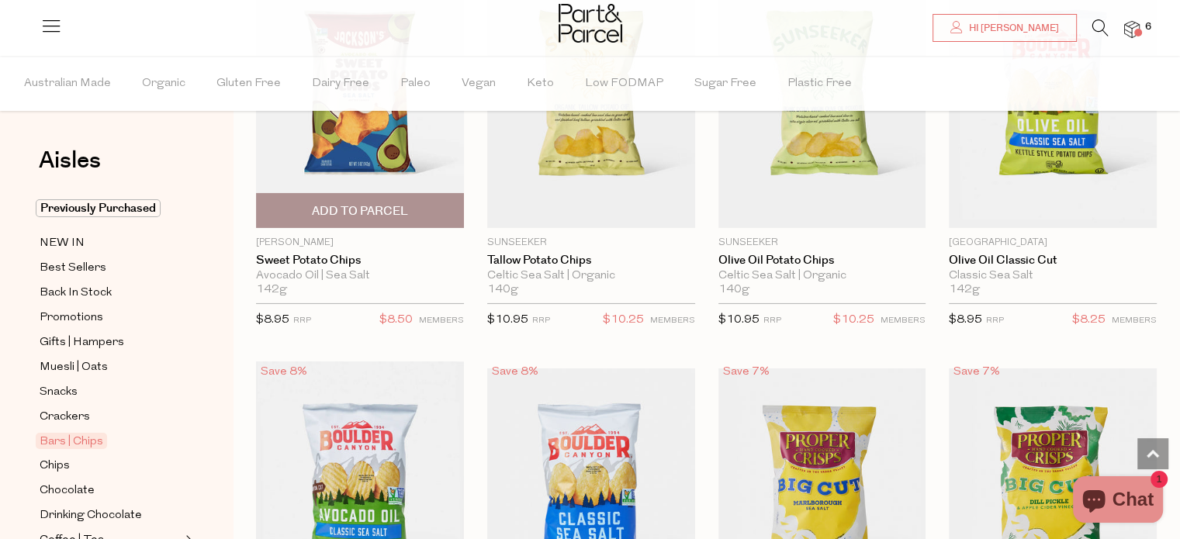
scroll to position [5196, 0]
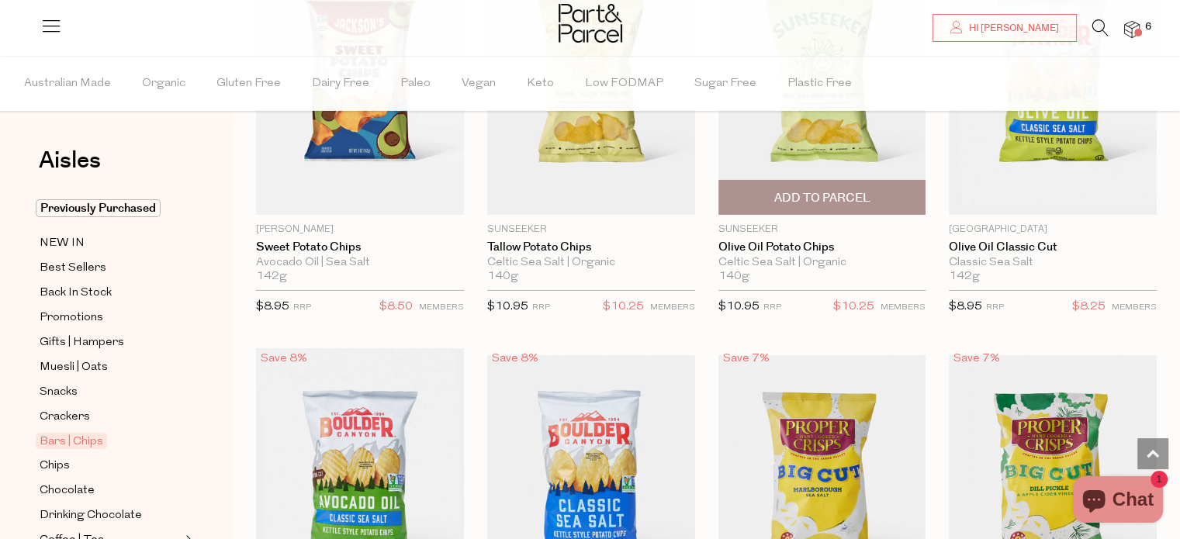
click at [822, 190] on span "Add To Parcel" at bounding box center [821, 198] width 96 height 16
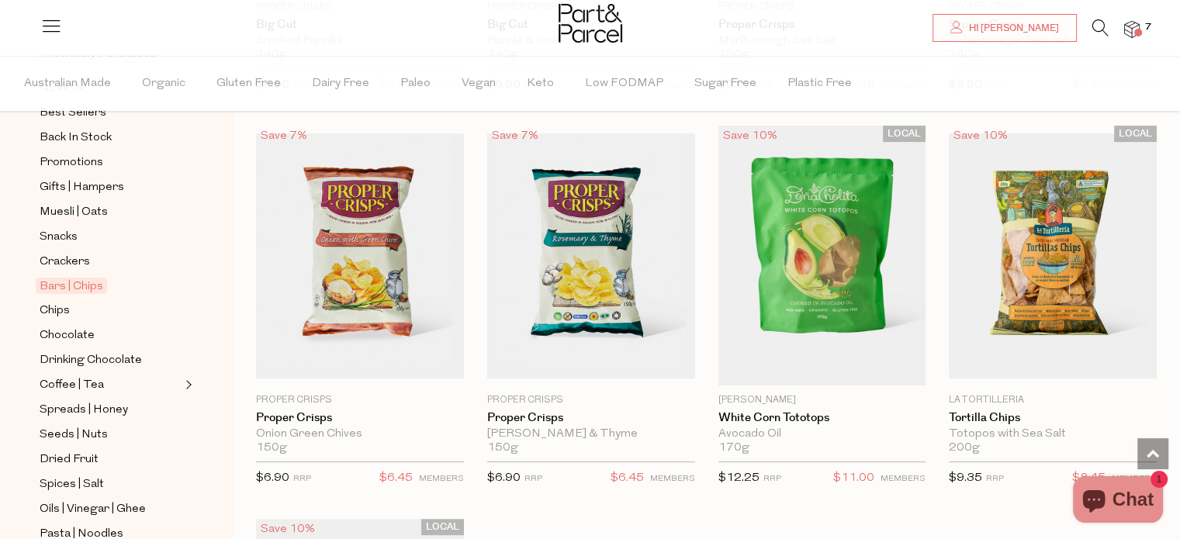
scroll to position [6205, 0]
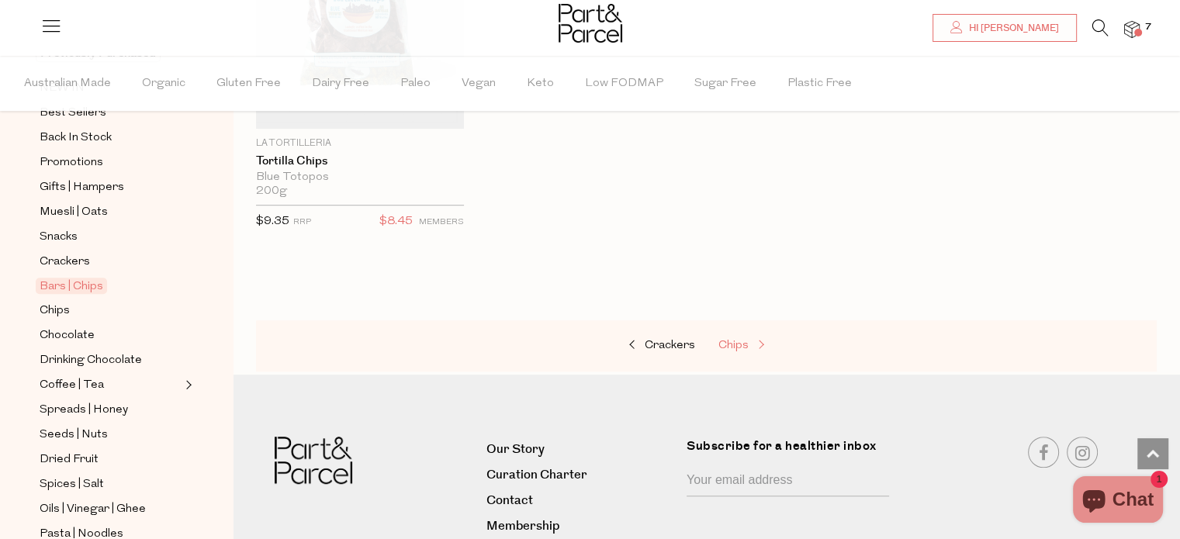
click at [745, 340] on span "Chips" at bounding box center [733, 346] width 30 height 12
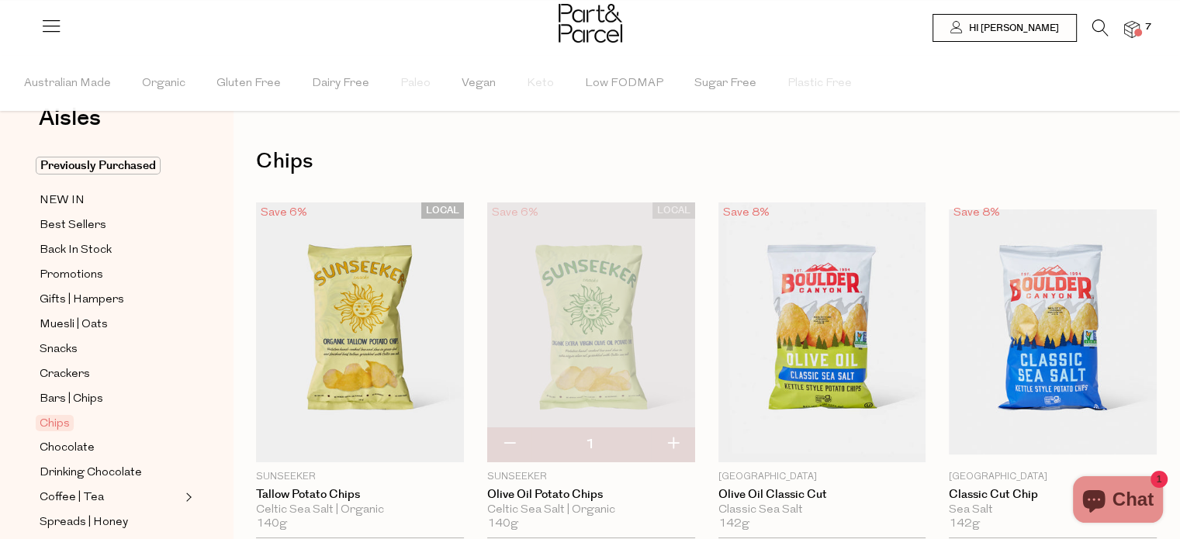
scroll to position [78, 0]
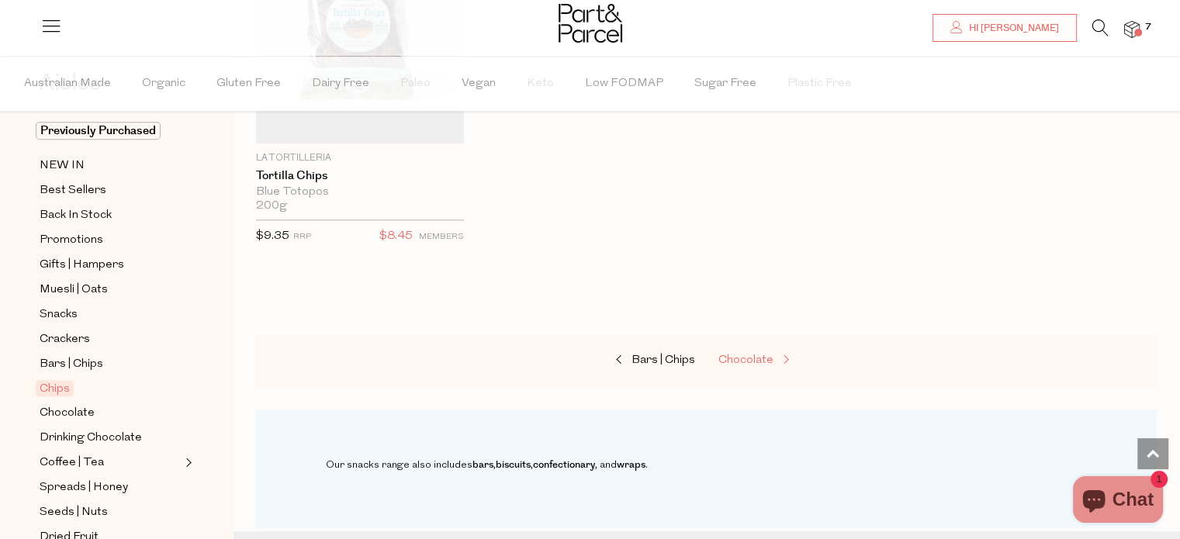
click at [762, 361] on span "Chocolate" at bounding box center [745, 360] width 55 height 12
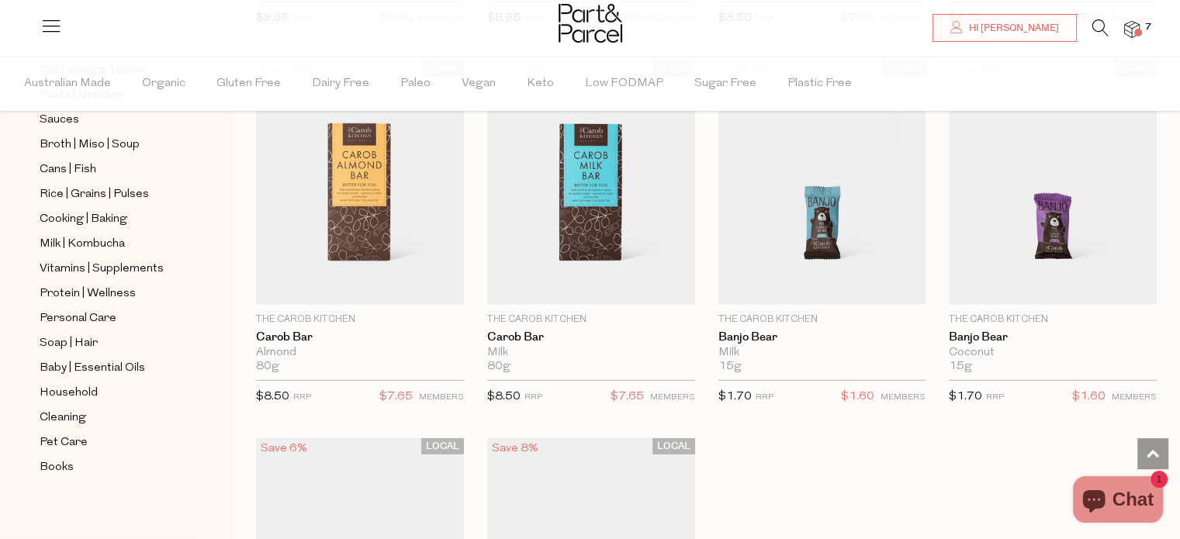
scroll to position [4576, 0]
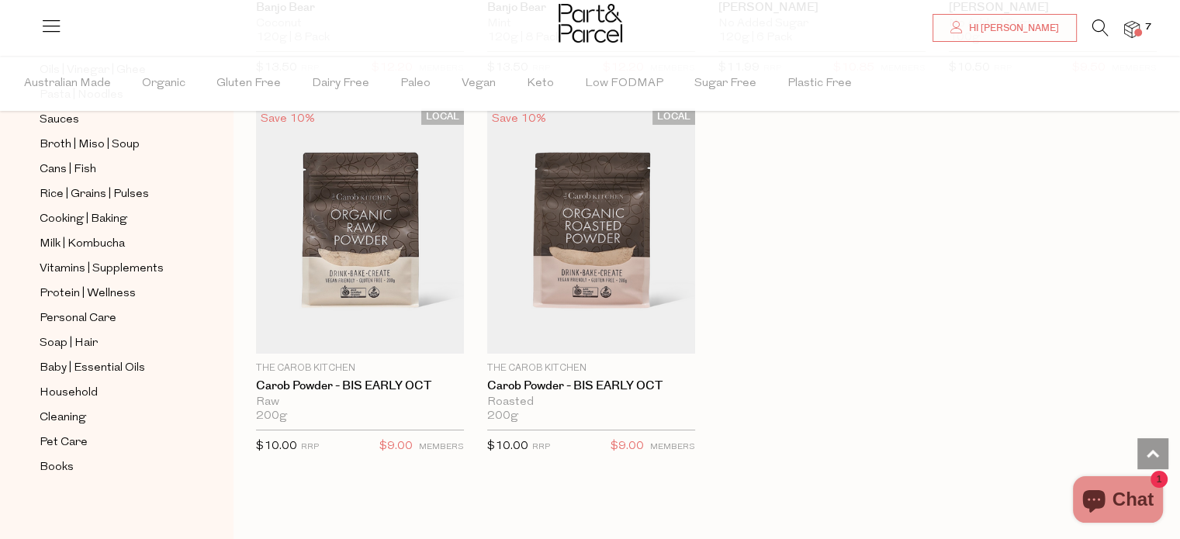
scroll to position [5584, 0]
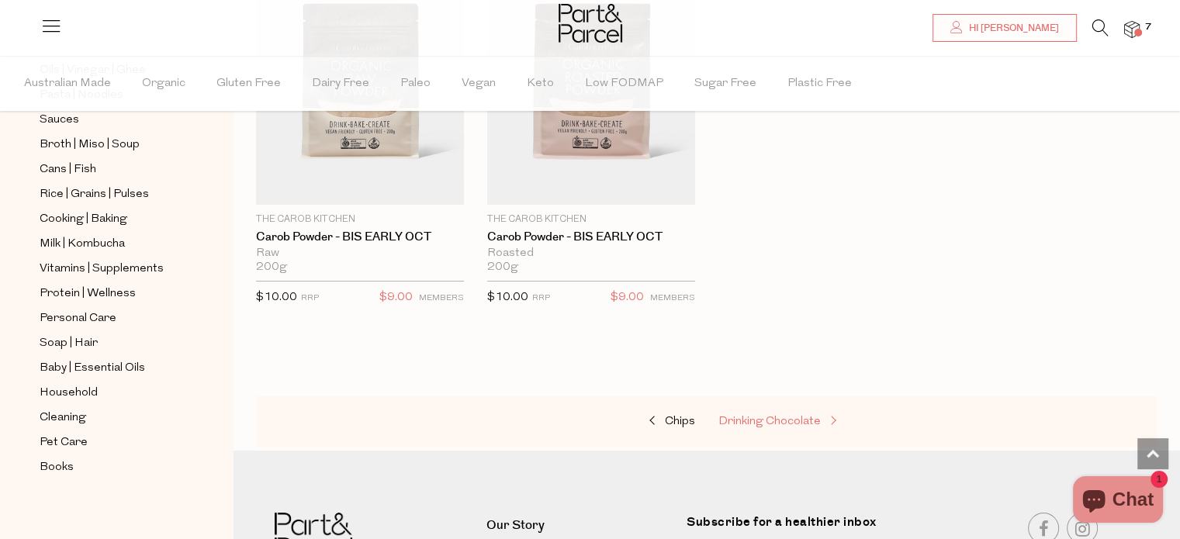
click at [784, 416] on span "Drinking Chocolate" at bounding box center [769, 422] width 102 height 12
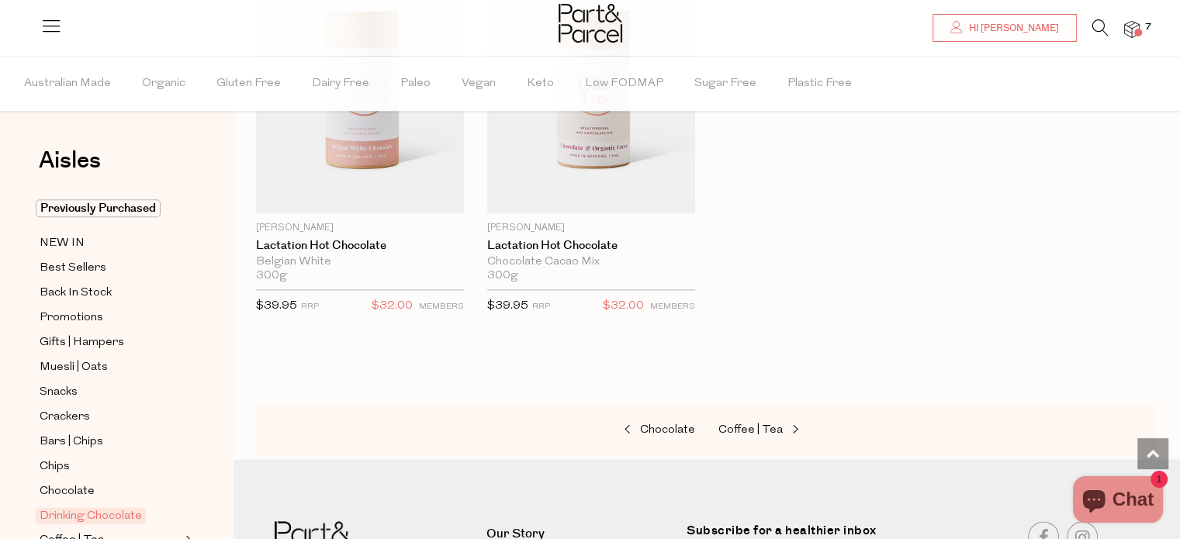
scroll to position [1784, 0]
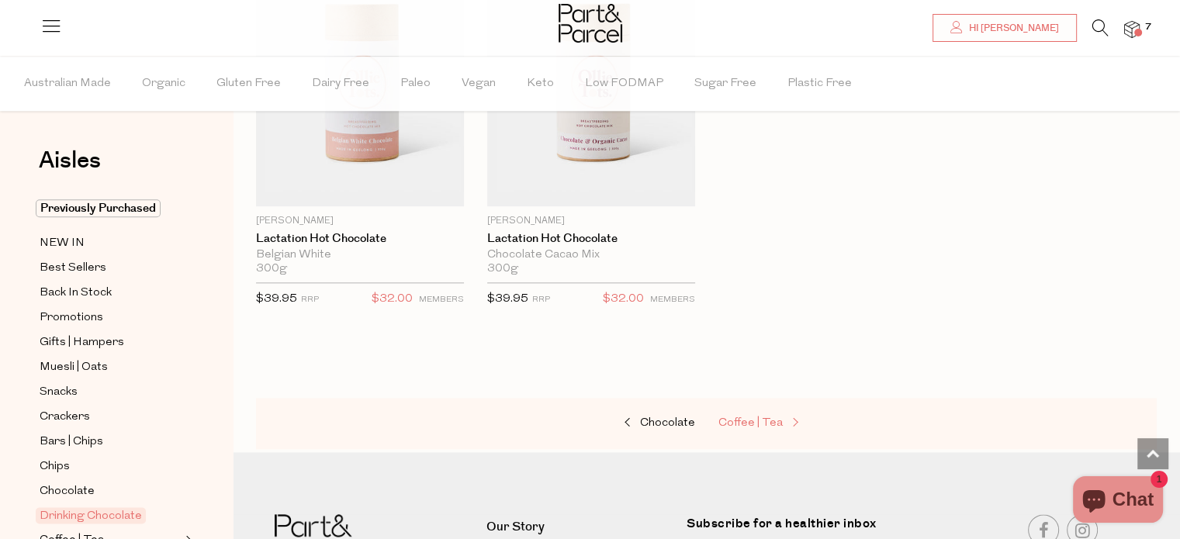
click at [776, 420] on span "Coffee | Tea" at bounding box center [750, 423] width 64 height 12
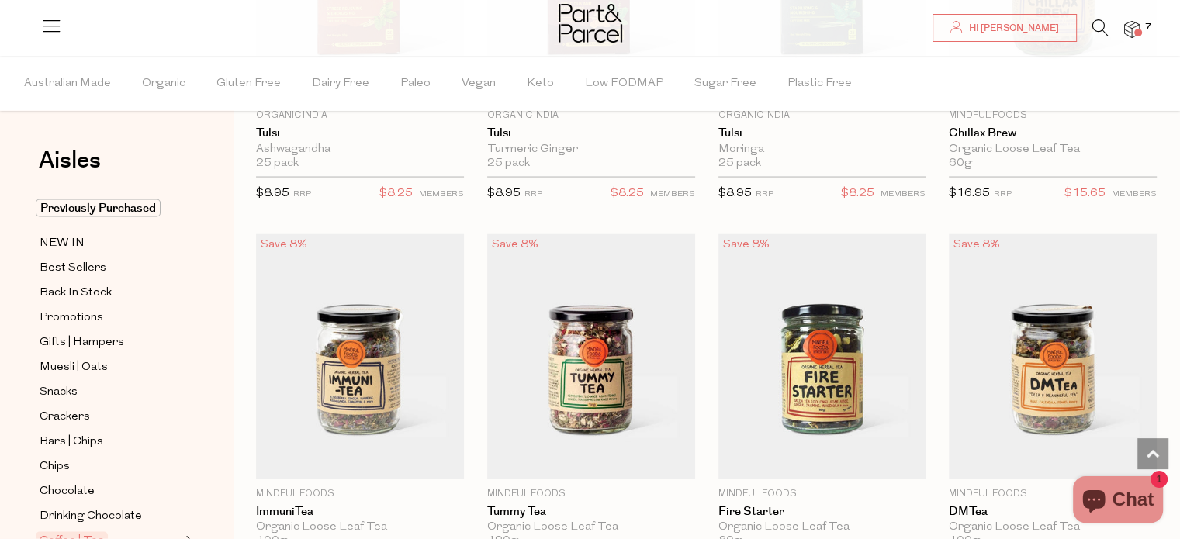
scroll to position [3180, 0]
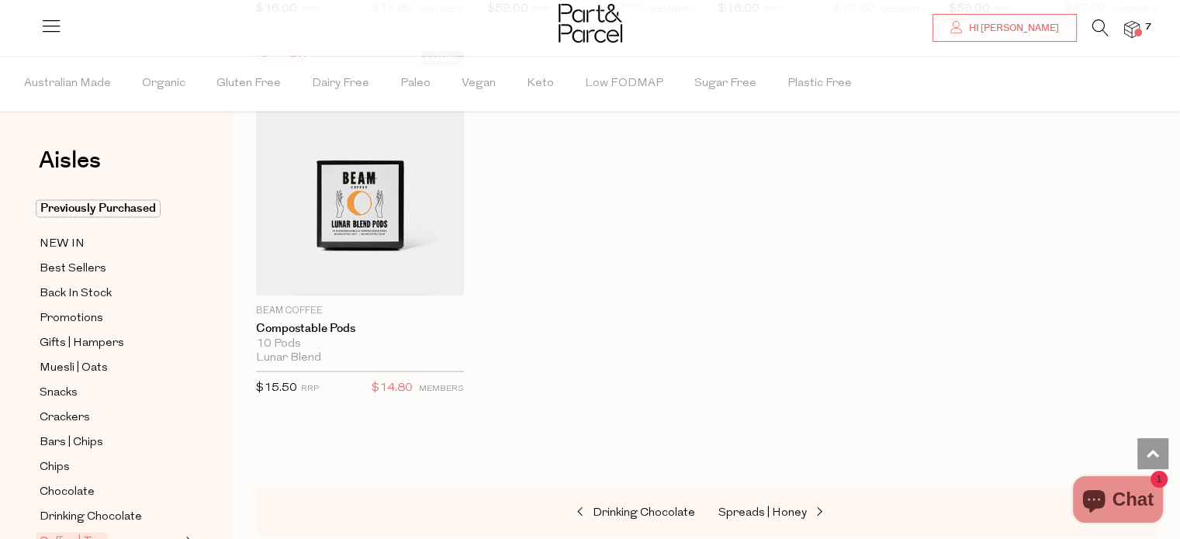
scroll to position [8687, 0]
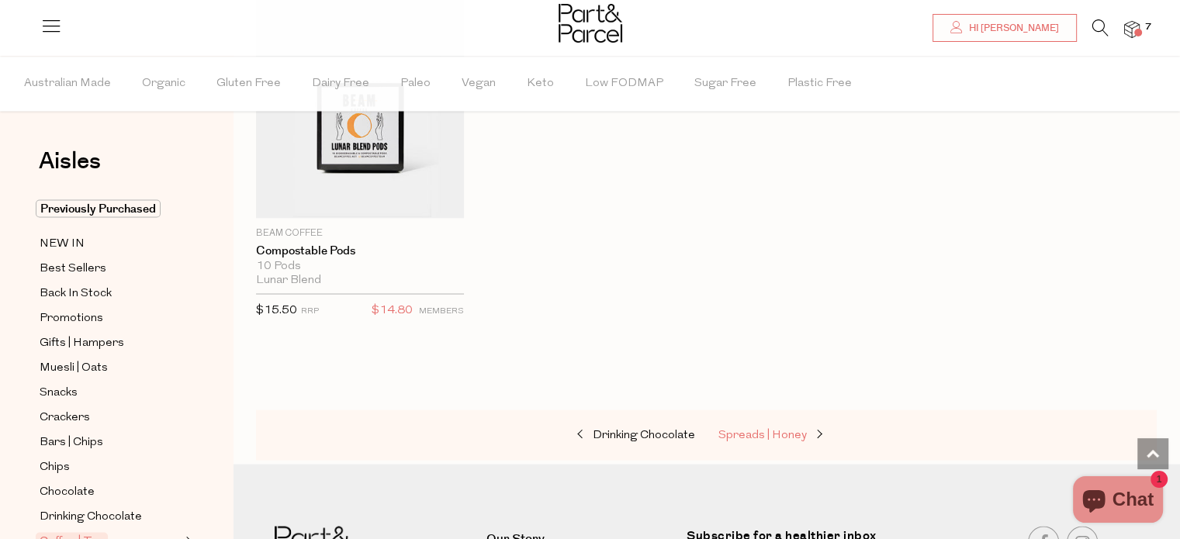
click at [776, 429] on span "Spreads | Honey" at bounding box center [762, 435] width 88 height 12
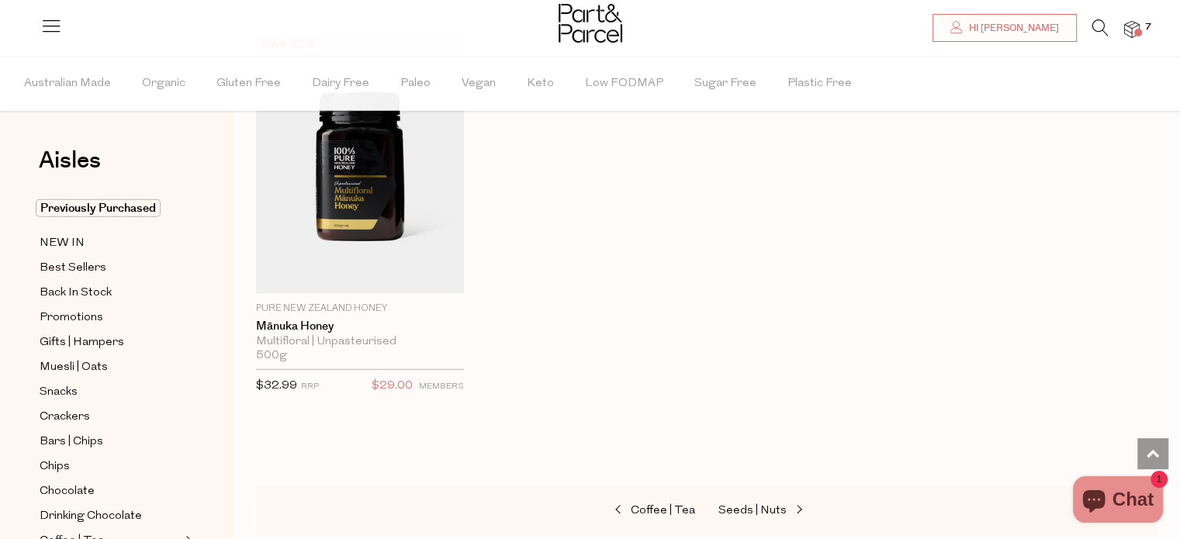
scroll to position [4343, 0]
click at [769, 507] on span "Seeds | Nuts" at bounding box center [752, 513] width 68 height 12
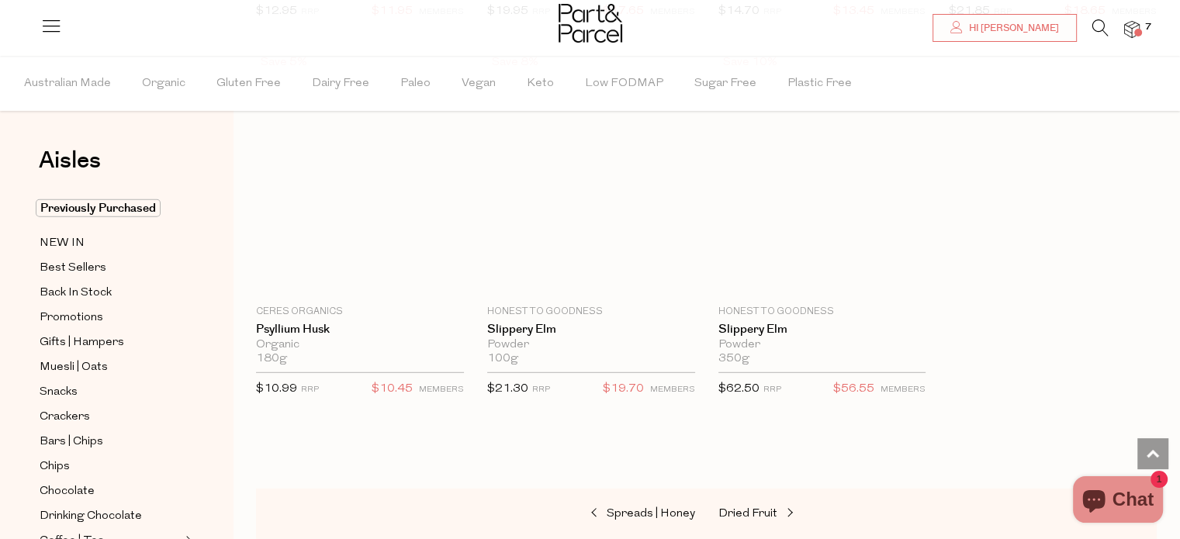
scroll to position [4343, 0]
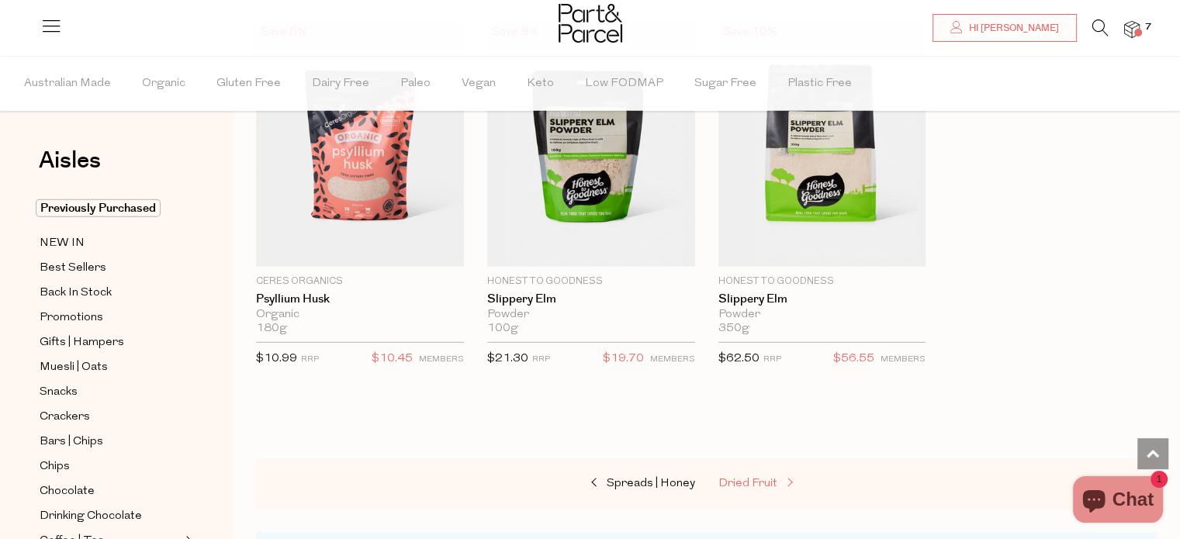
click at [764, 478] on span "Dried Fruit" at bounding box center [747, 484] width 59 height 12
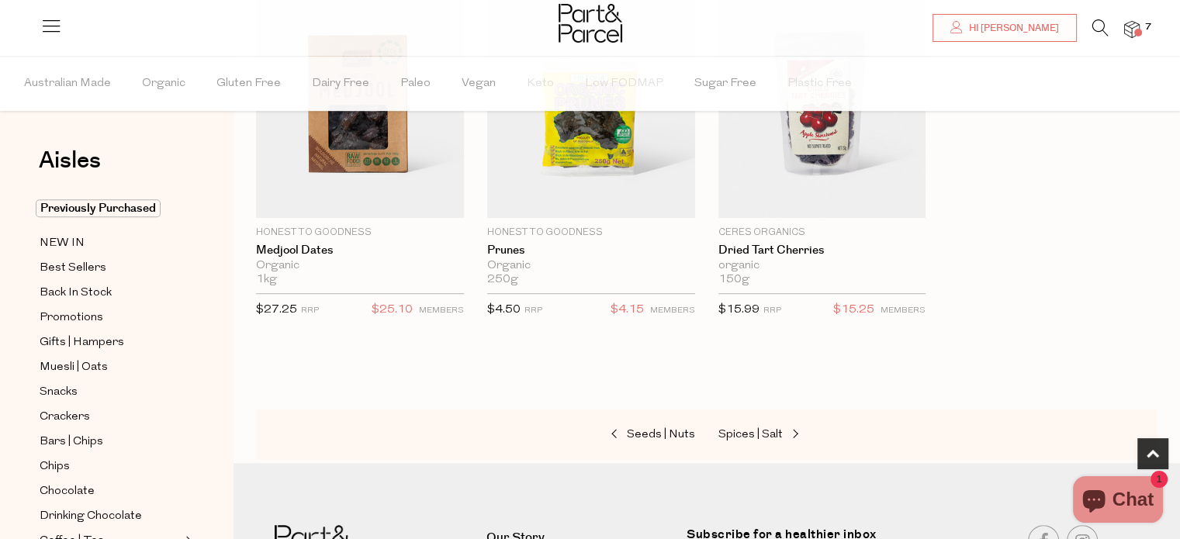
scroll to position [1008, 0]
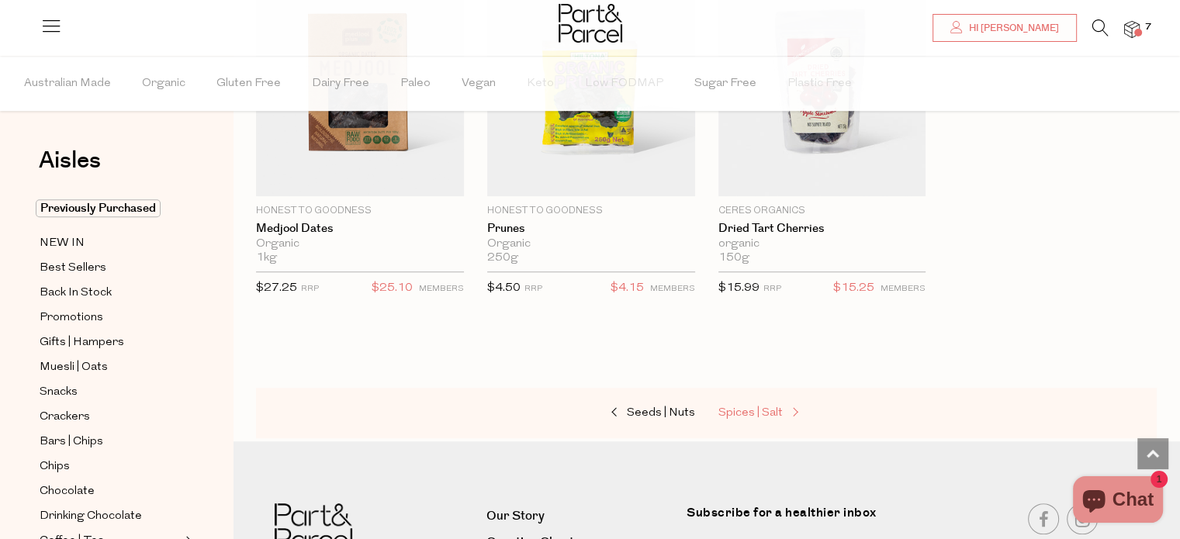
click at [768, 409] on span "Spices | Salt" at bounding box center [750, 413] width 64 height 12
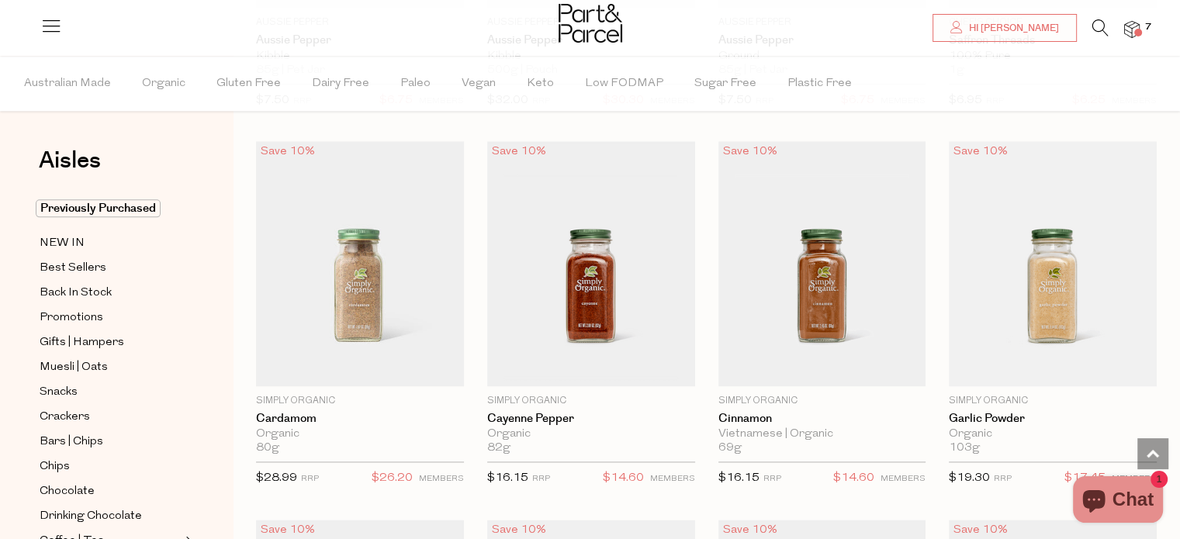
scroll to position [2017, 0]
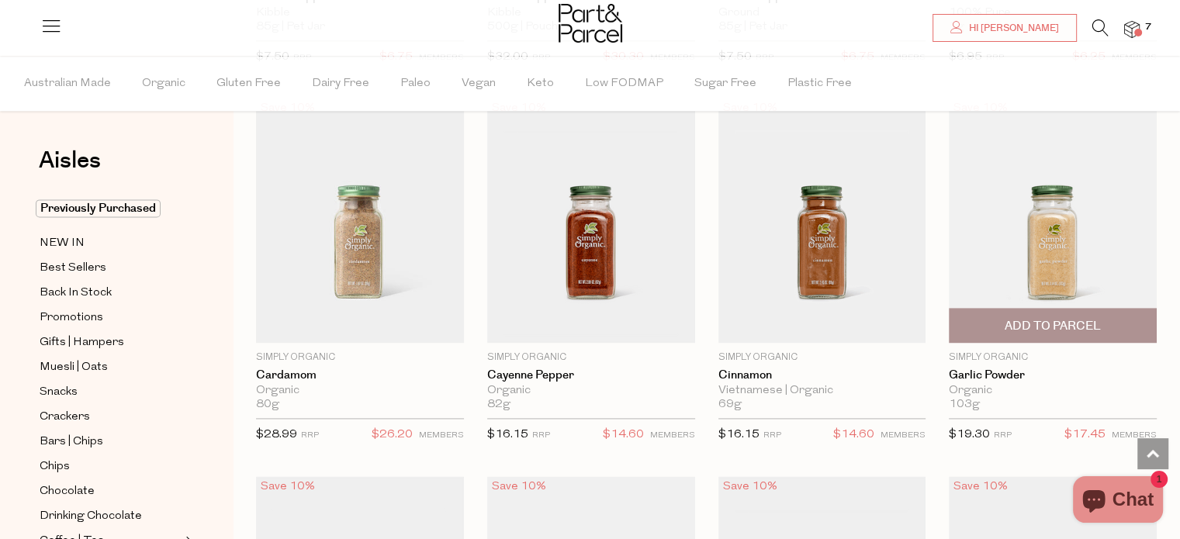
click at [1029, 320] on span "Add To Parcel" at bounding box center [1052, 326] width 96 height 16
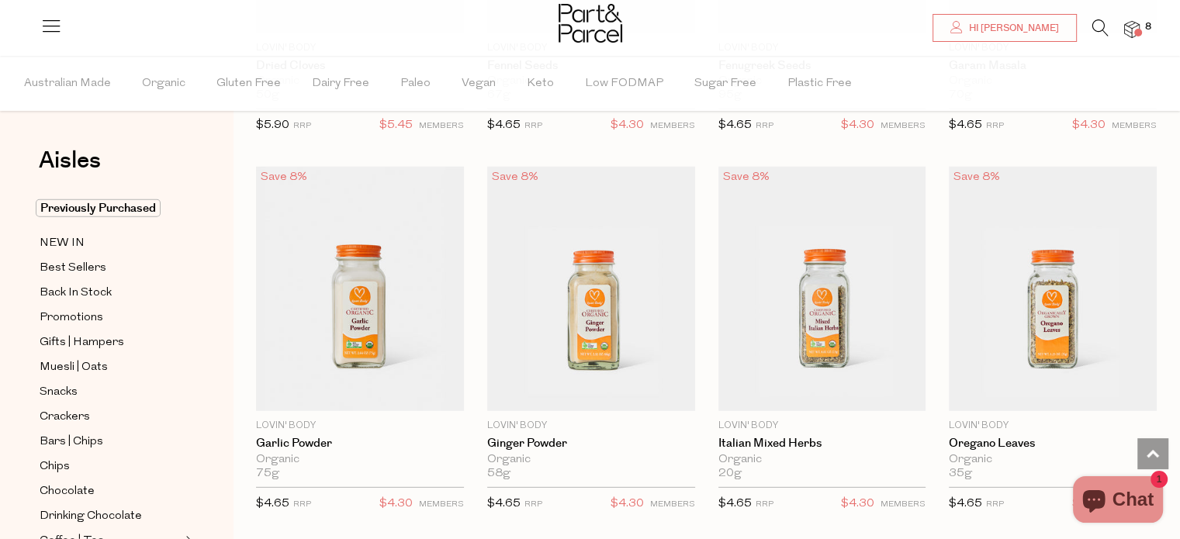
scroll to position [4266, 0]
